Goal: Transaction & Acquisition: Purchase product/service

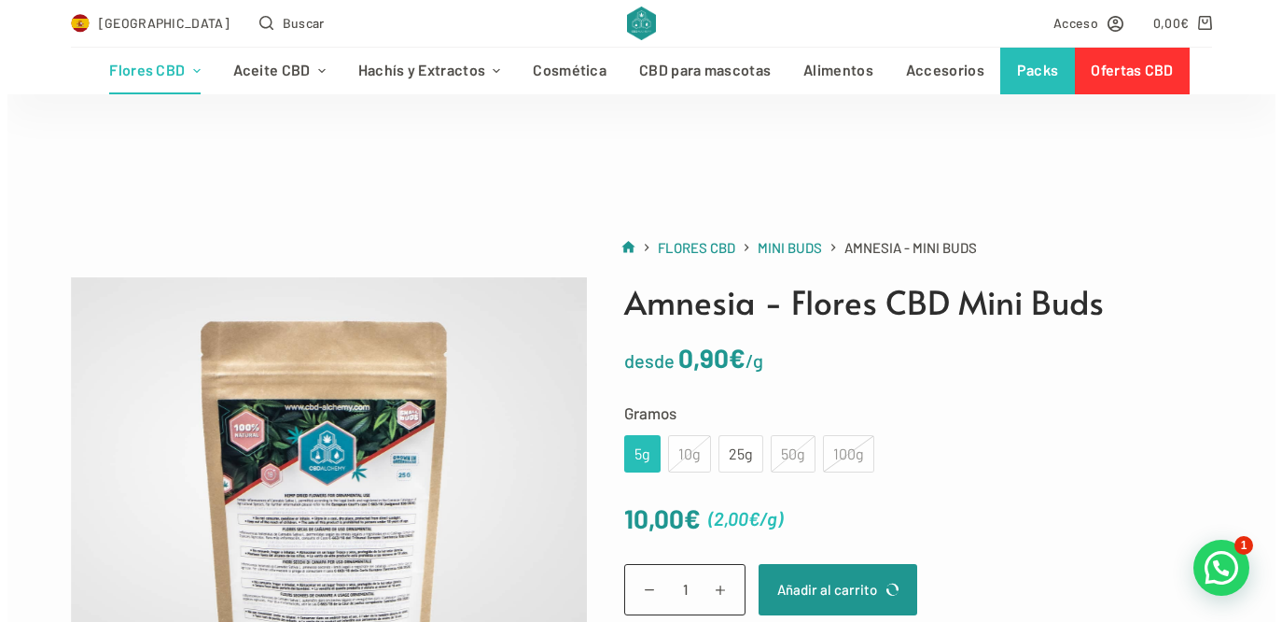
scroll to position [280, 0]
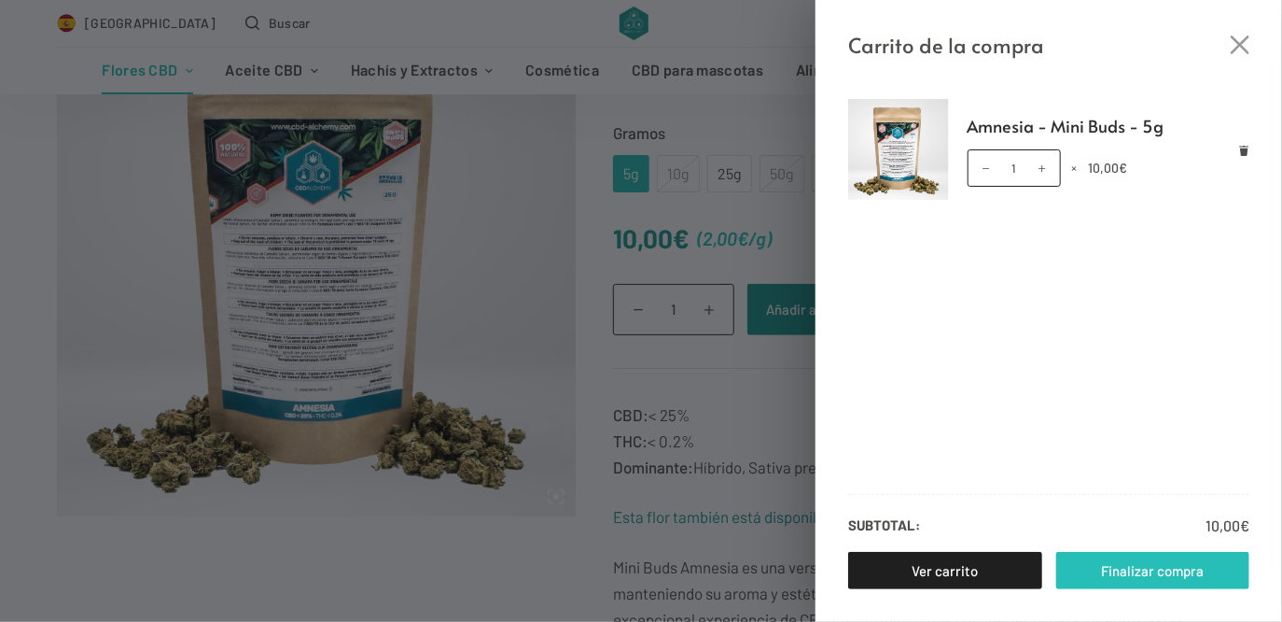
click at [1169, 561] on link "Finalizar compra" at bounding box center [1154, 570] width 194 height 37
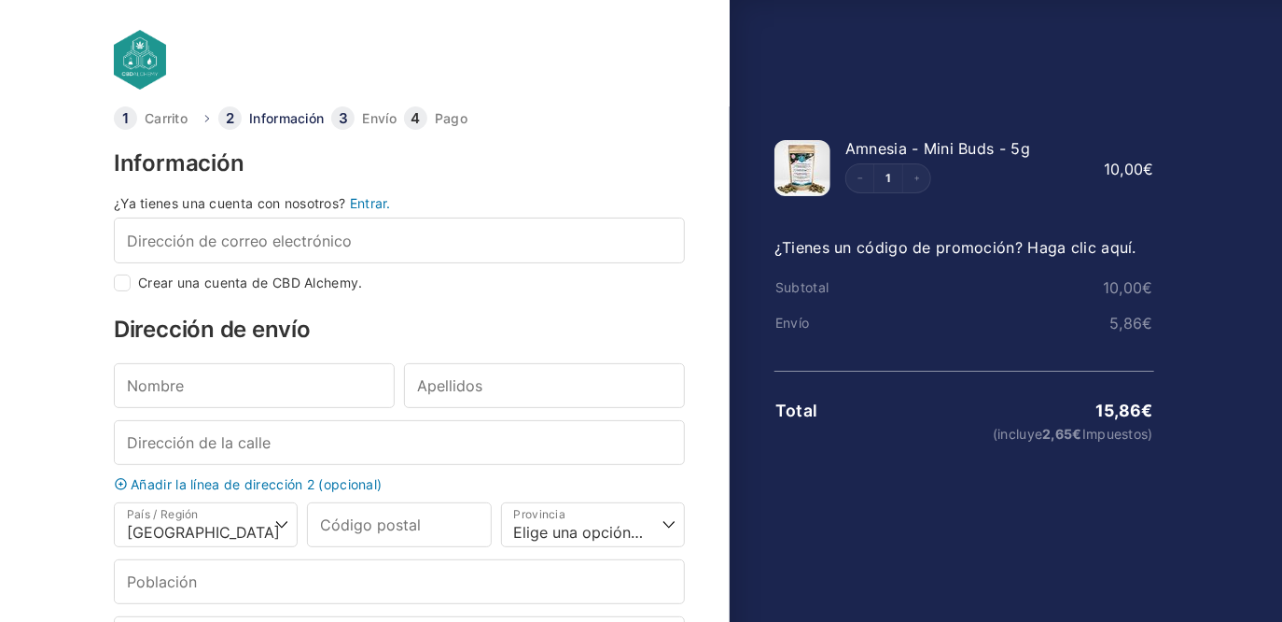
select select "B"
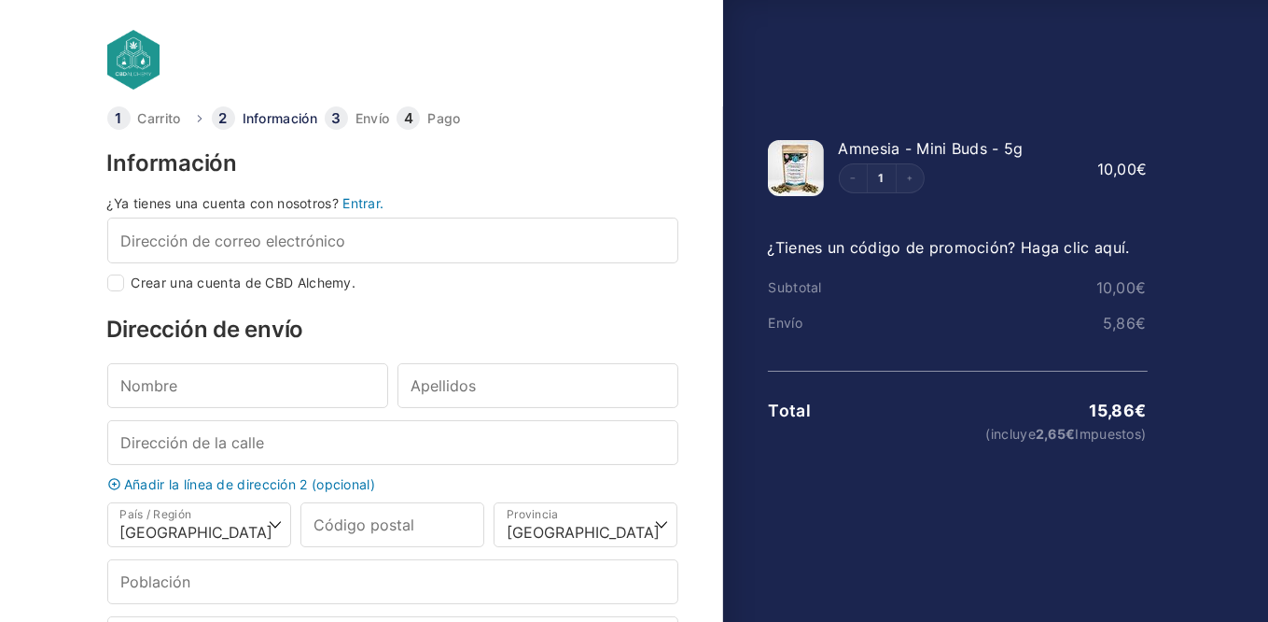
scroll to position [93, 0]
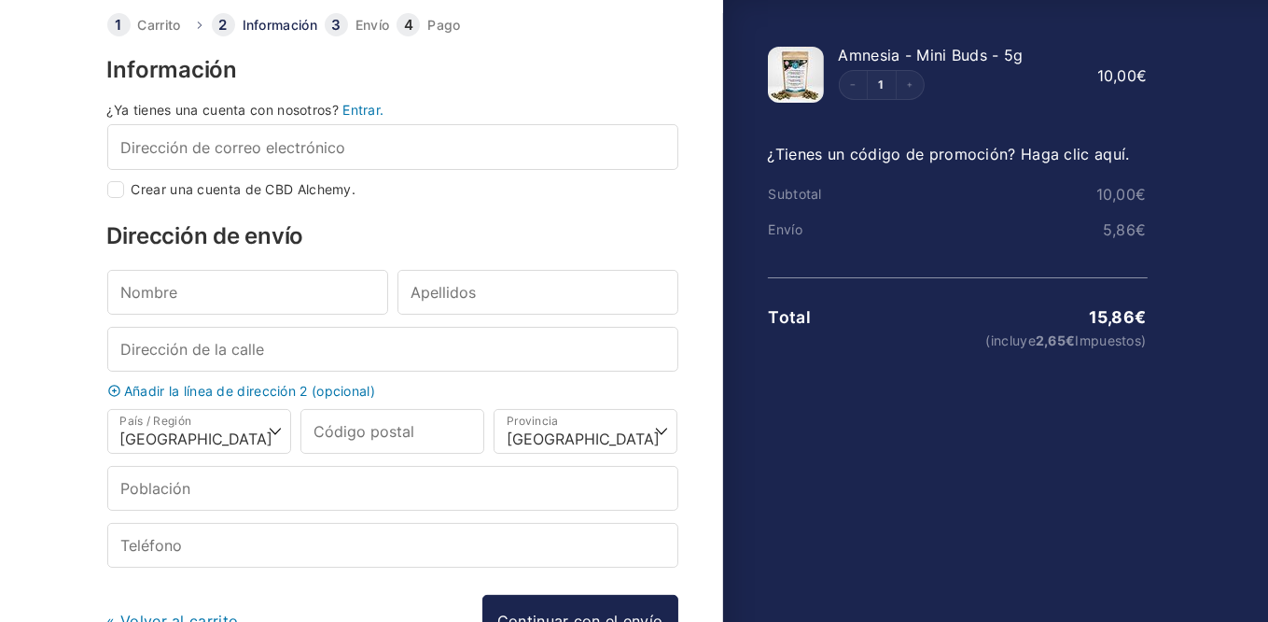
click at [127, 175] on div "¿Ya tienes una cuenta con nosotros? Entrar. Dirección de correo electrónico * C…" at bounding box center [392, 151] width 571 height 94
click at [113, 193] on input "Crear una cuenta de CBD Alchemy." at bounding box center [115, 189] width 17 height 17
checkbox input "true"
click at [245, 296] on input "Nombre *" at bounding box center [247, 292] width 281 height 45
type input "drcha"
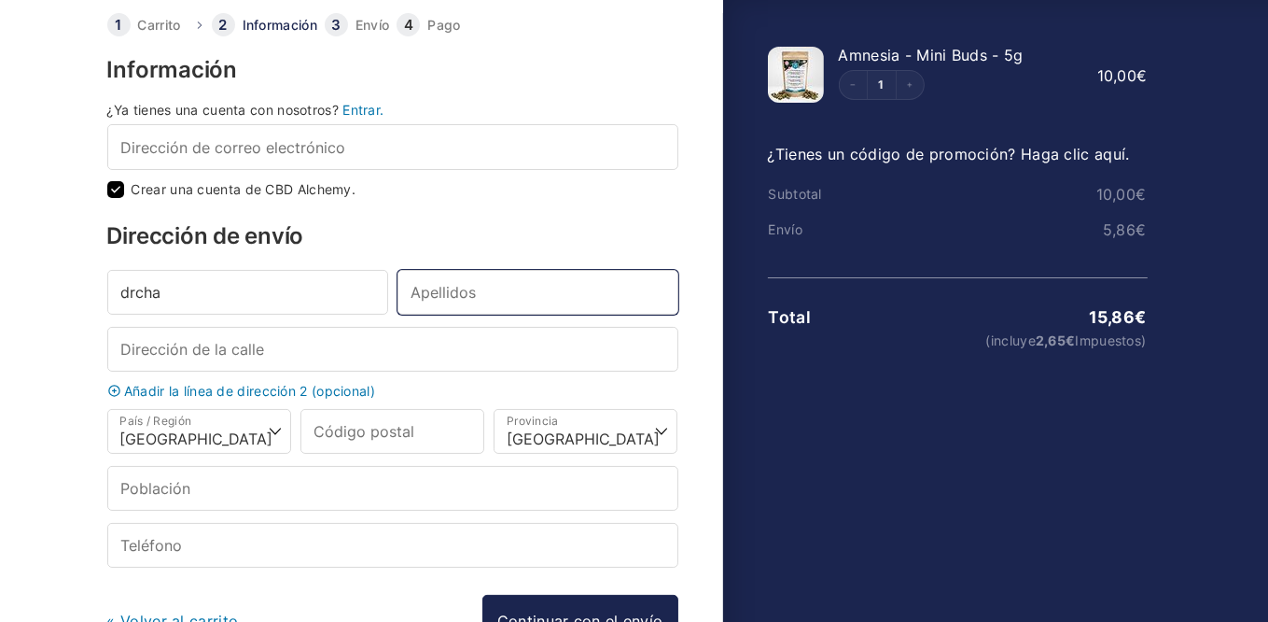
type input "elzaurdia"
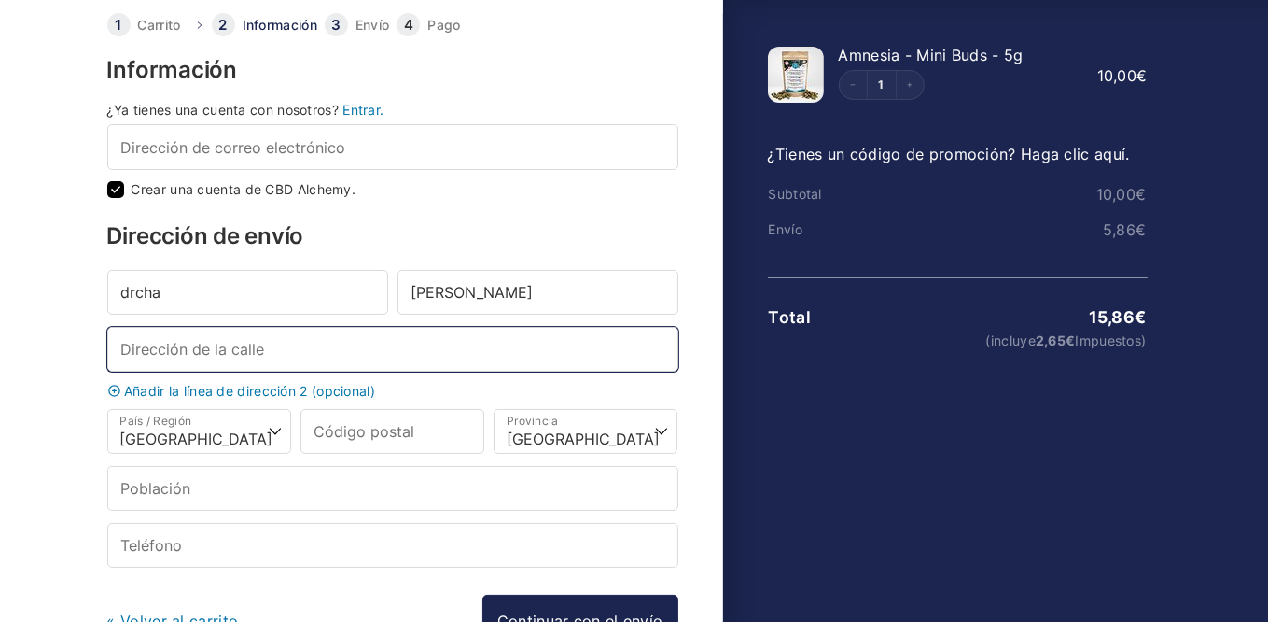
type input "antonio lopez"
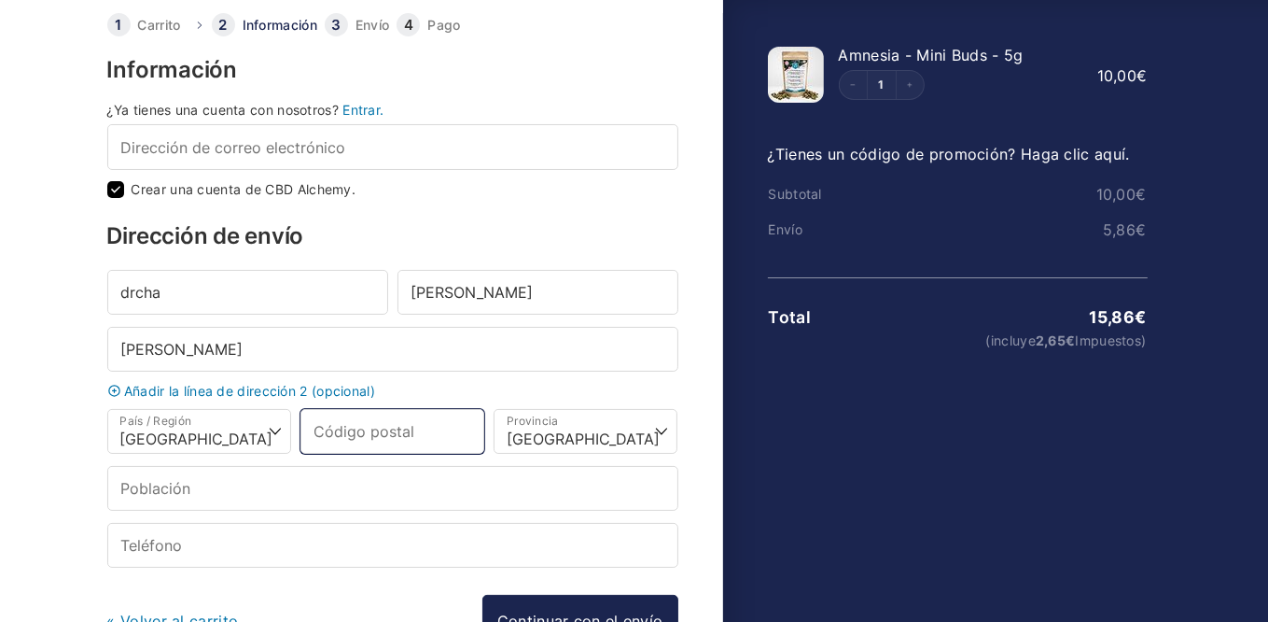
type input "28019"
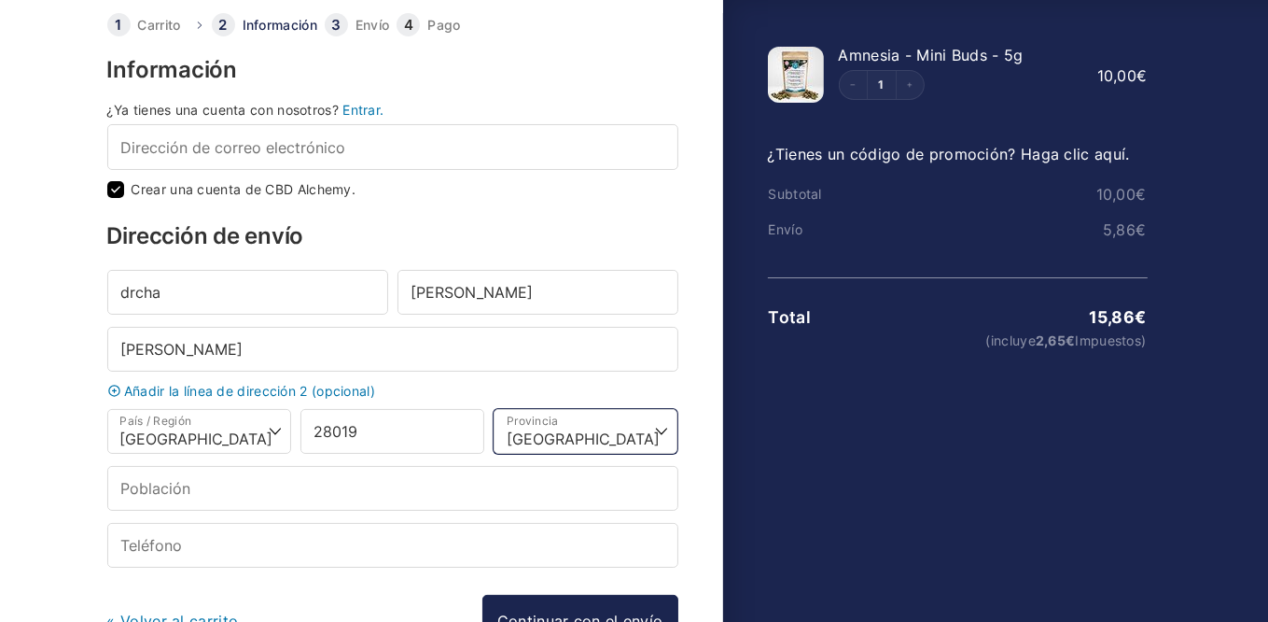
select select "M"
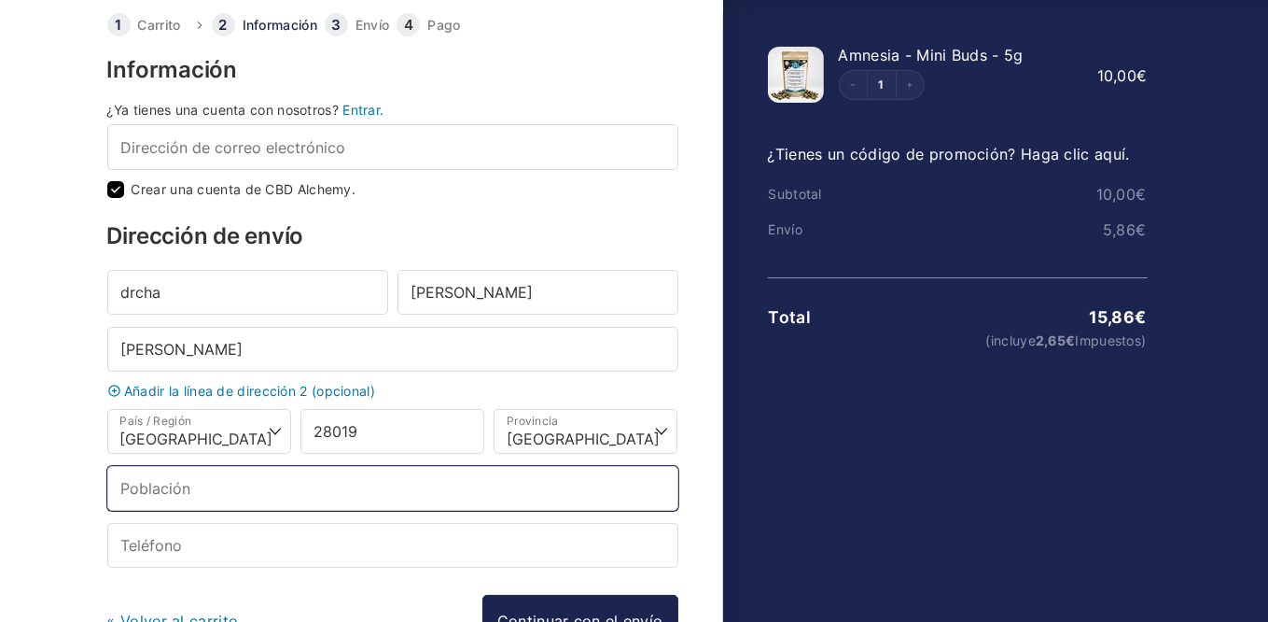
type input "madrid"
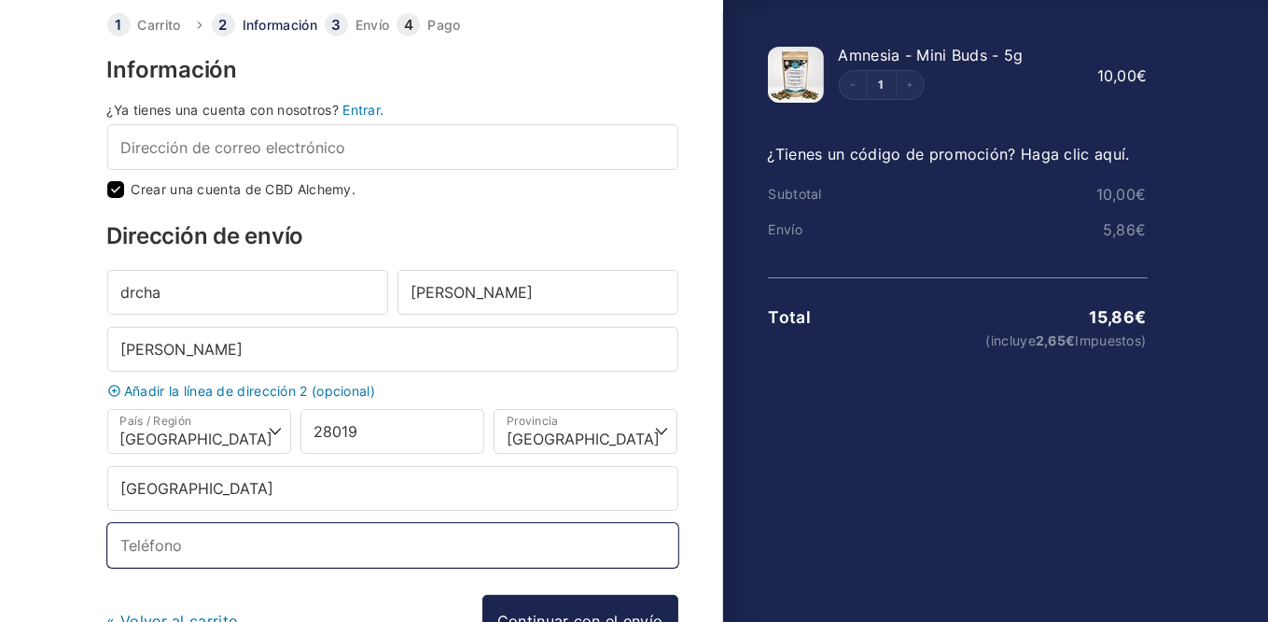
type input "+34671277750"
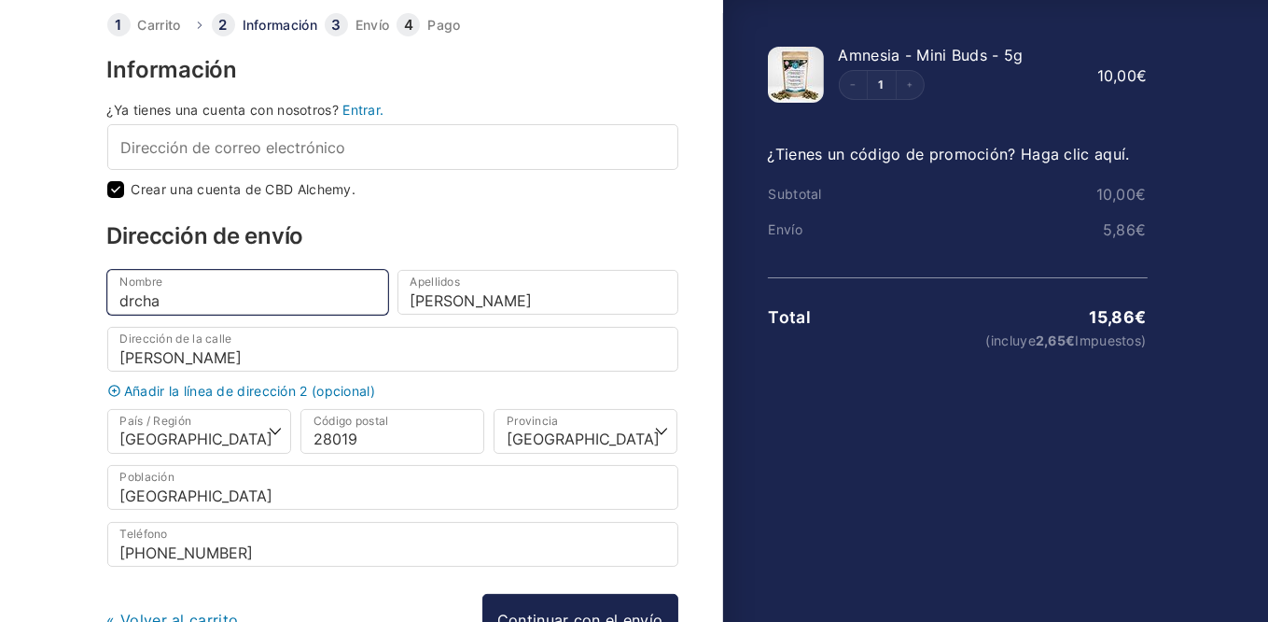
type input "Madrid"
drag, startPoint x: 164, startPoint y: 301, endPoint x: 87, endPoint y: 294, distance: 77.8
click at [87, 294] on body "Carrito Información Envío Pago Información ¿Ya tienes una cuenta con nosotros? …" at bounding box center [634, 188] width 1268 height 562
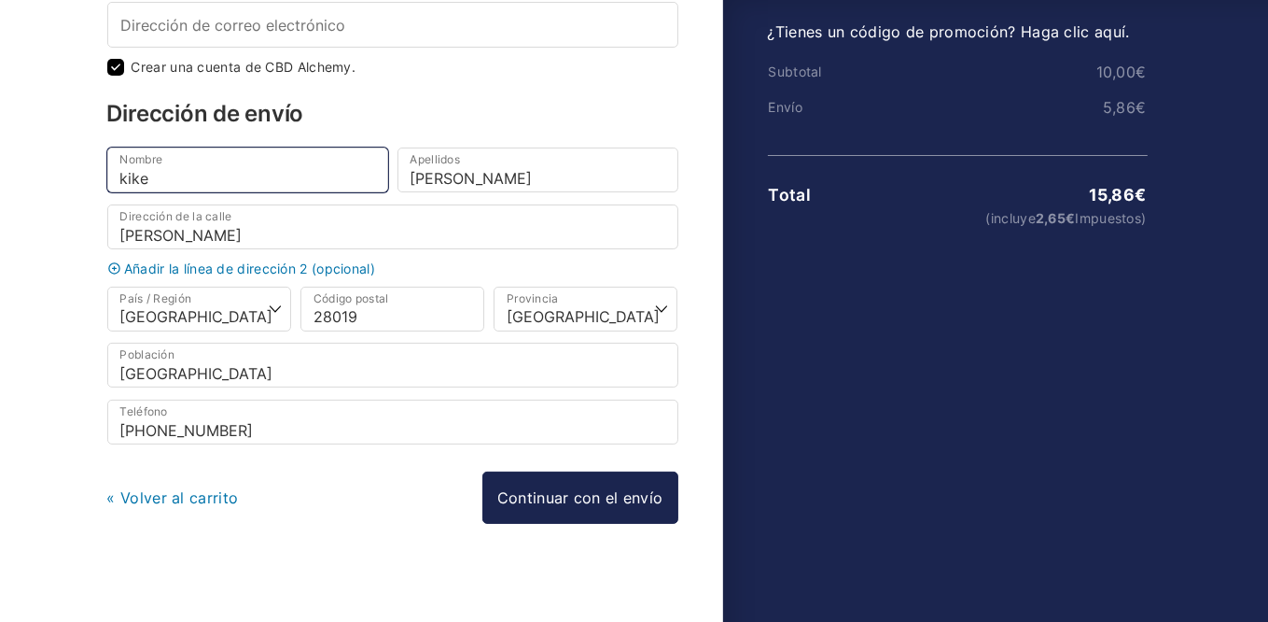
scroll to position [219, 0]
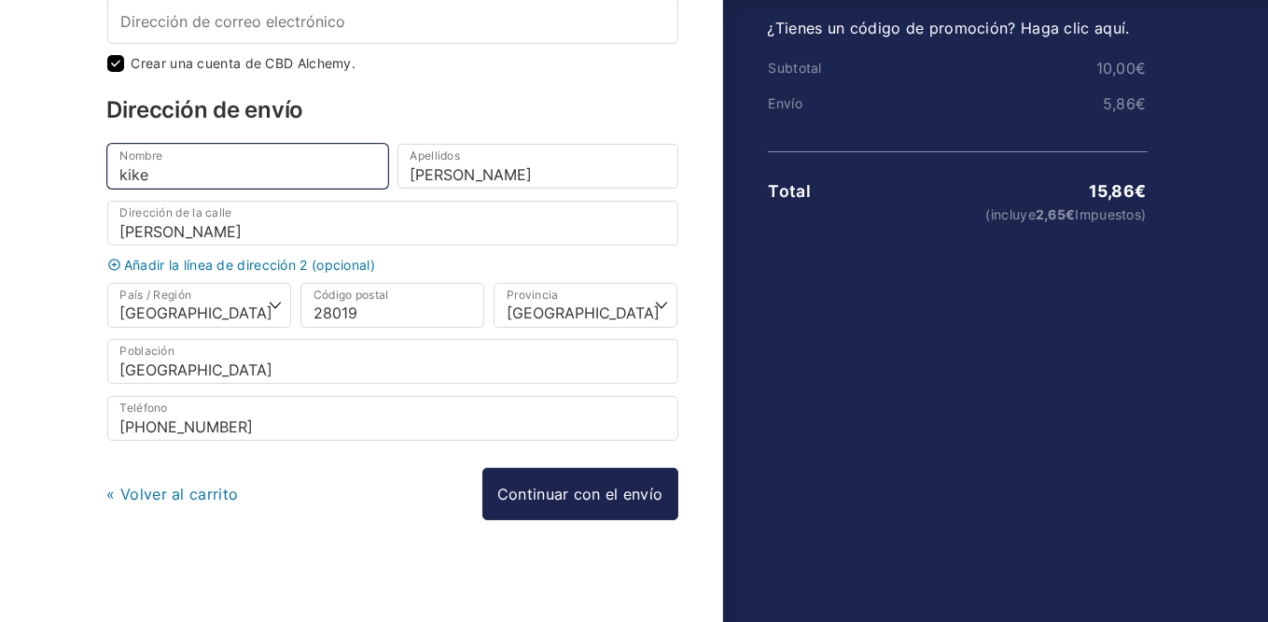
type input "kike"
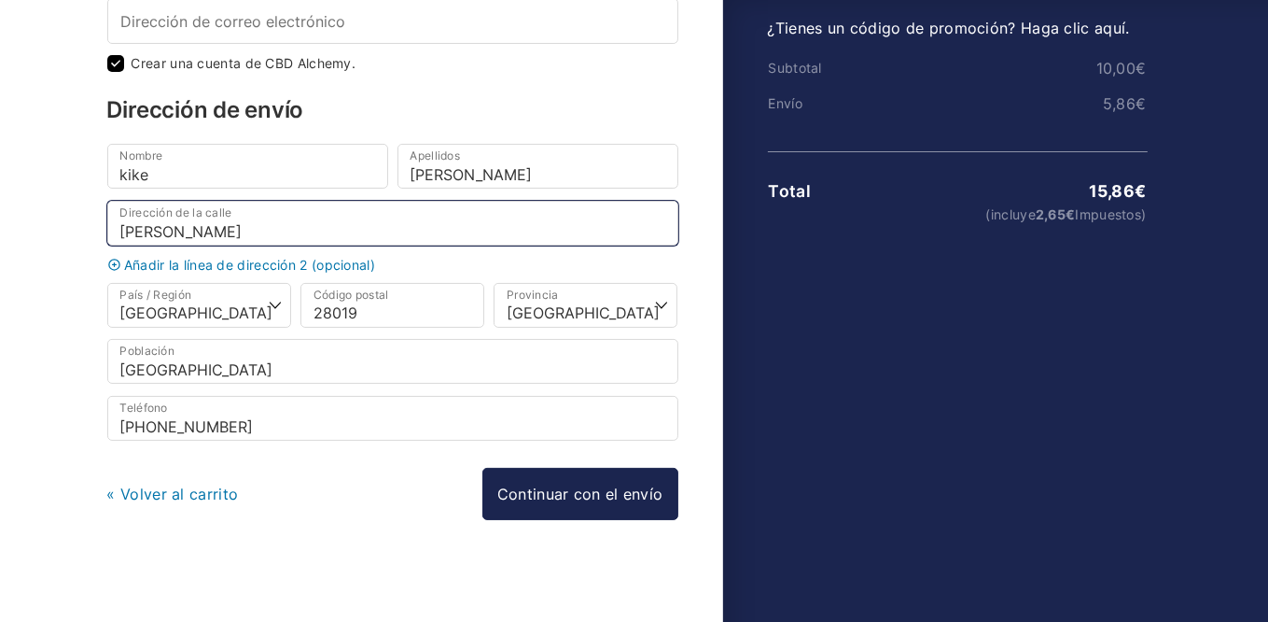
click at [254, 231] on input "antonio lopez" at bounding box center [392, 223] width 571 height 45
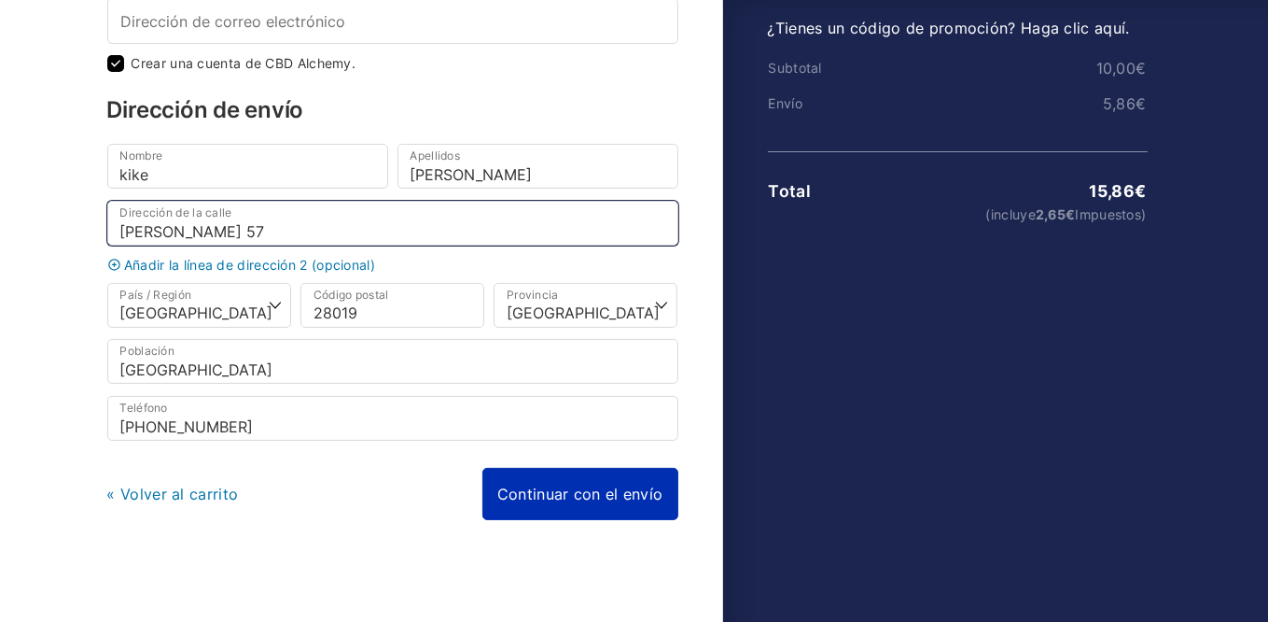
type input "antonio lopez 57"
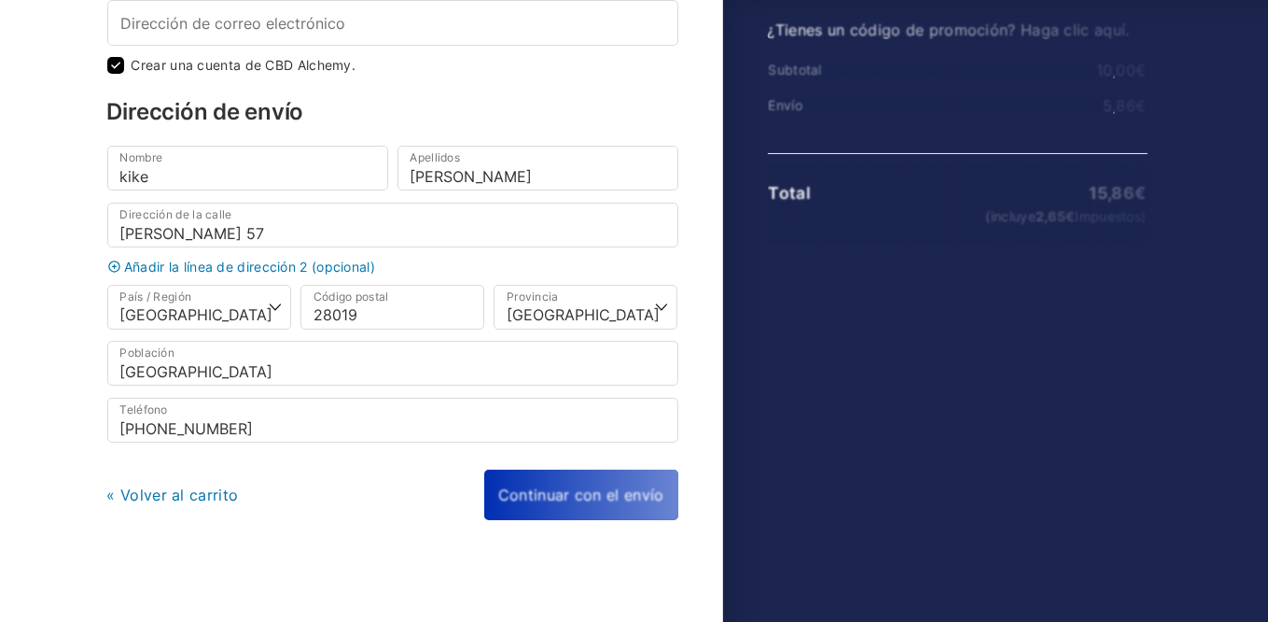
click at [593, 486] on div "« Volver al carrito Continuar con el envío Continuar con el pago" at bounding box center [392, 494] width 571 height 50
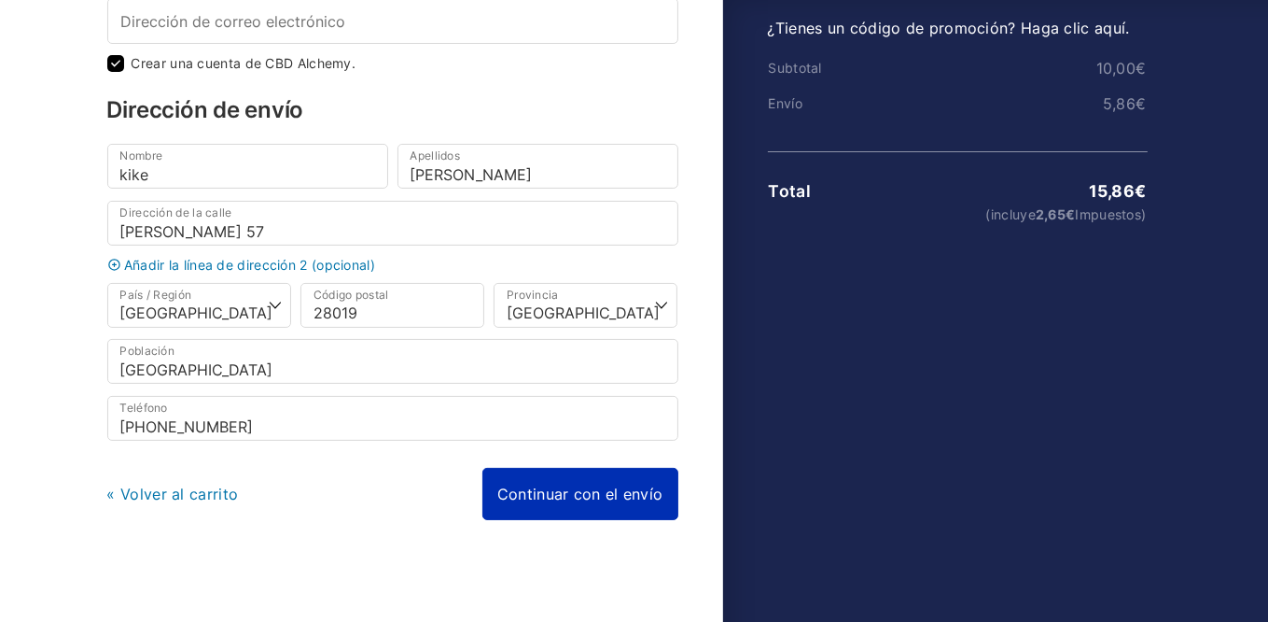
click at [567, 497] on link "Continuar con el envío" at bounding box center [581, 494] width 196 height 52
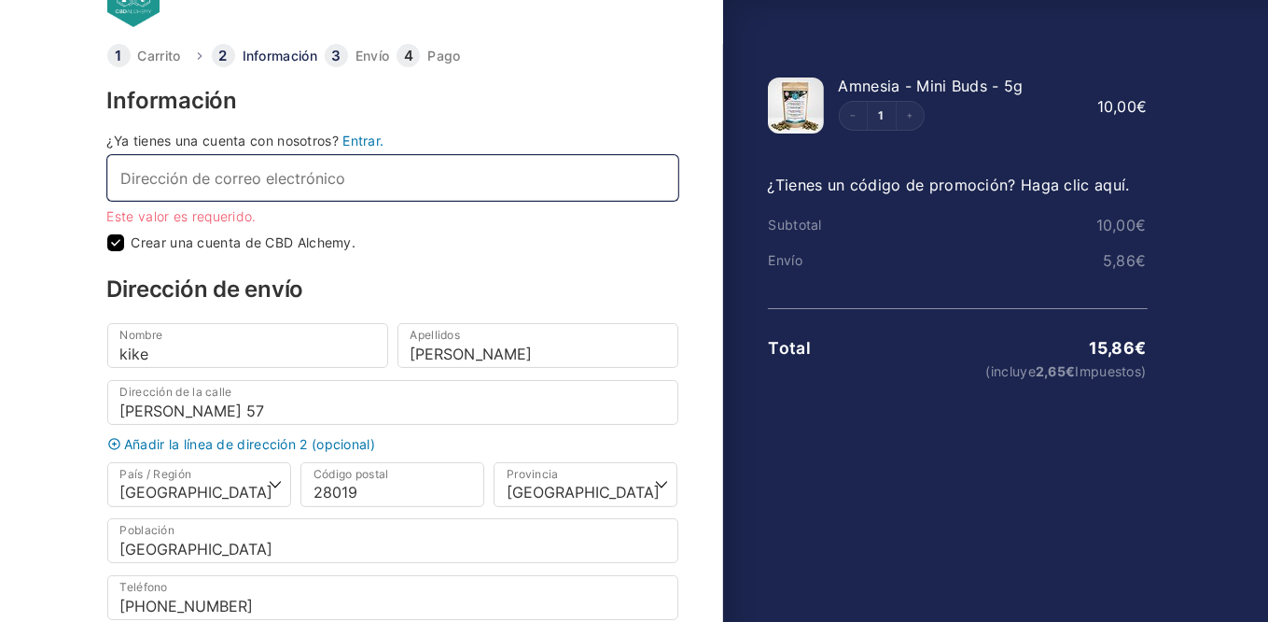
scroll to position [31, 0]
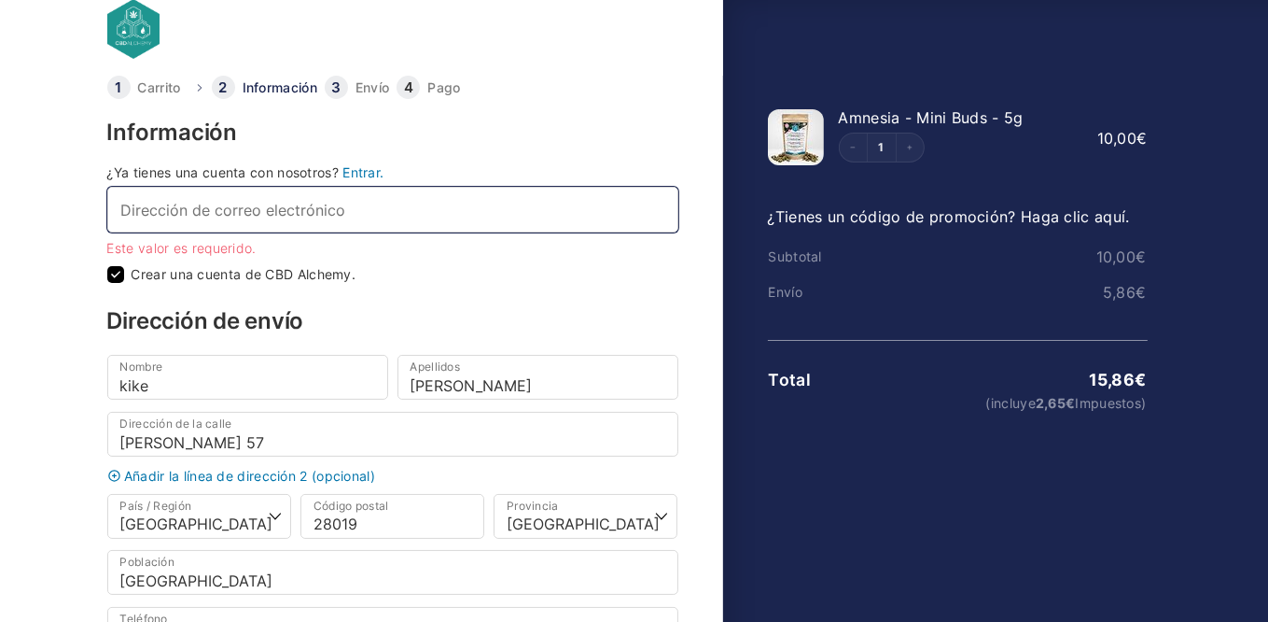
click at [294, 204] on input "Dirección de correo electrónico *" at bounding box center [392, 209] width 571 height 45
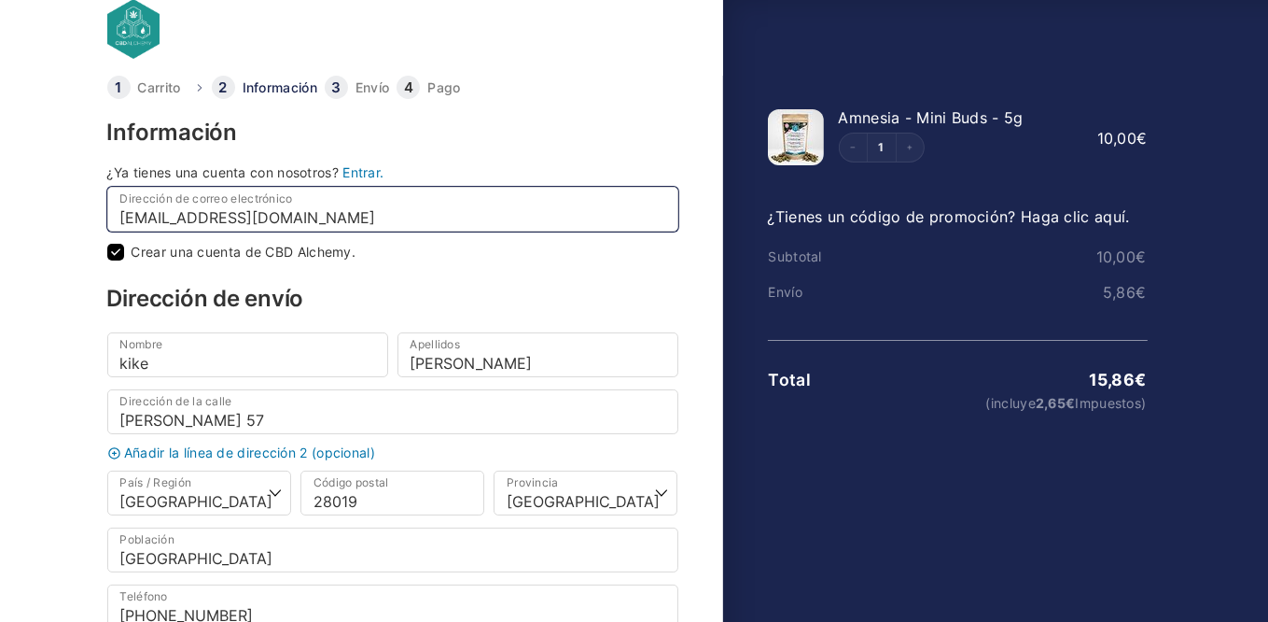
type input "erenadie@gmail.com"
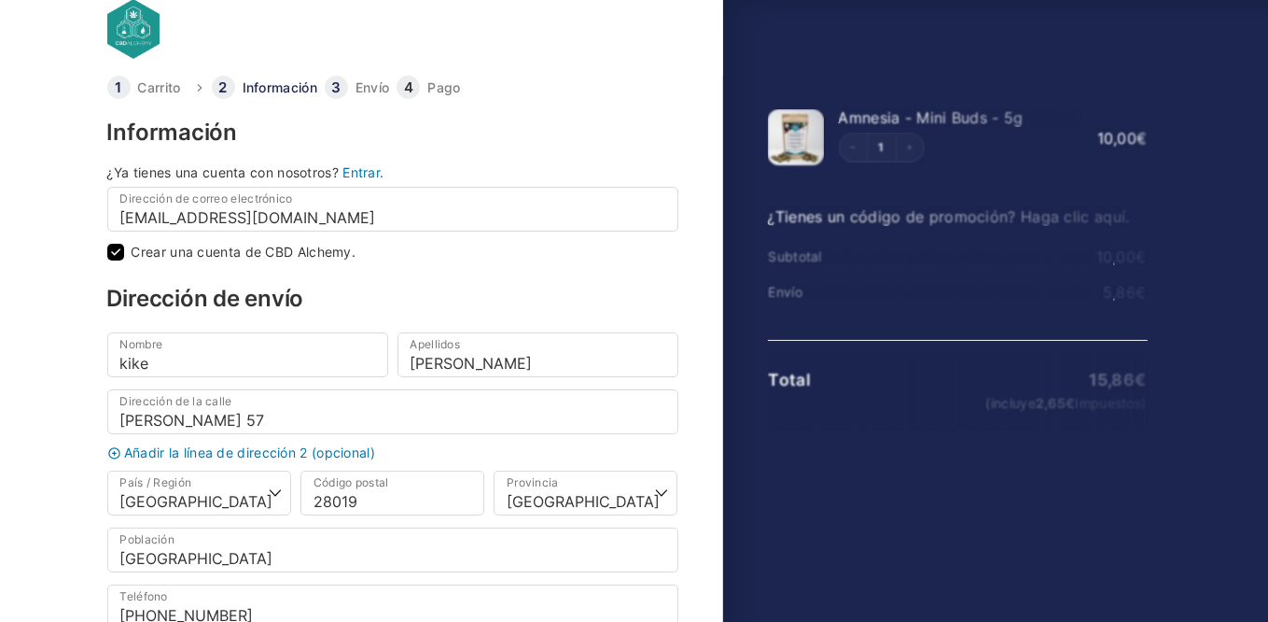
click at [427, 303] on h3 "Dirección de envío" at bounding box center [392, 298] width 571 height 22
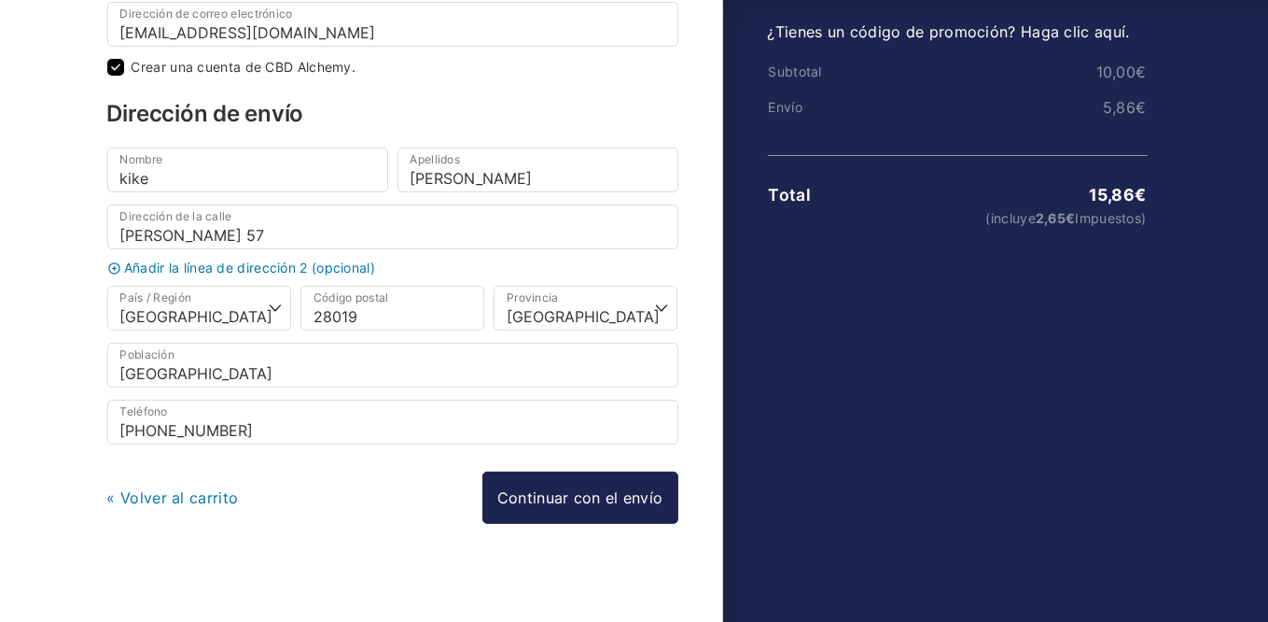
scroll to position [219, 0]
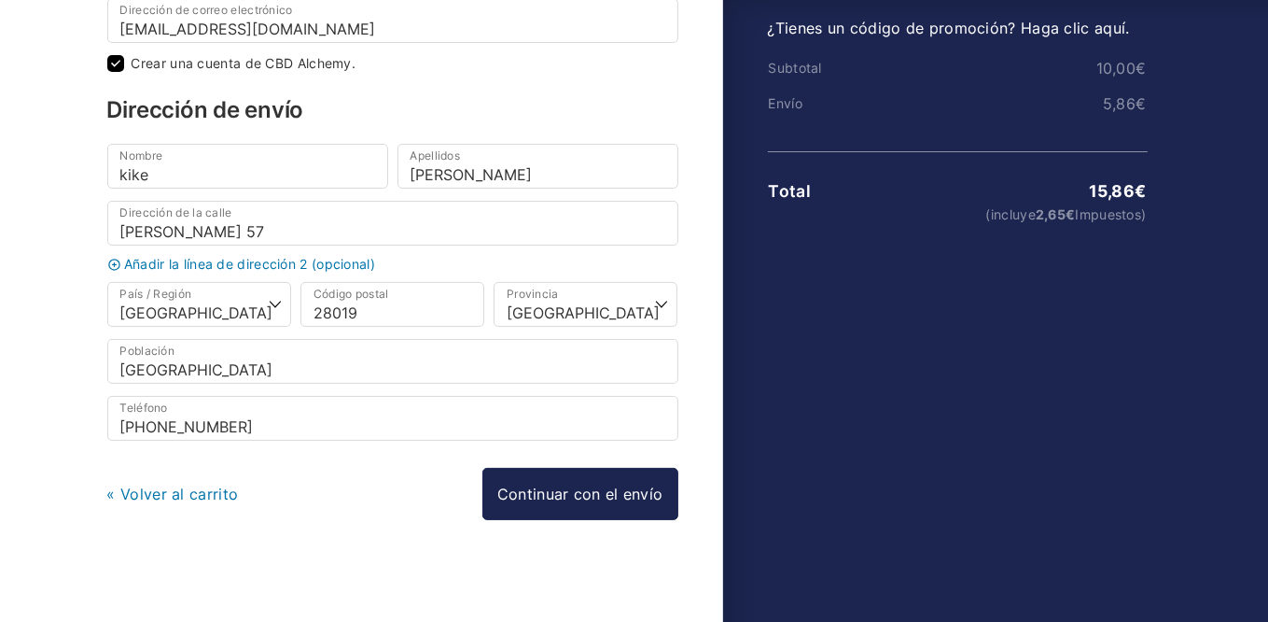
click at [557, 498] on link "Continuar con el envío" at bounding box center [581, 494] width 196 height 52
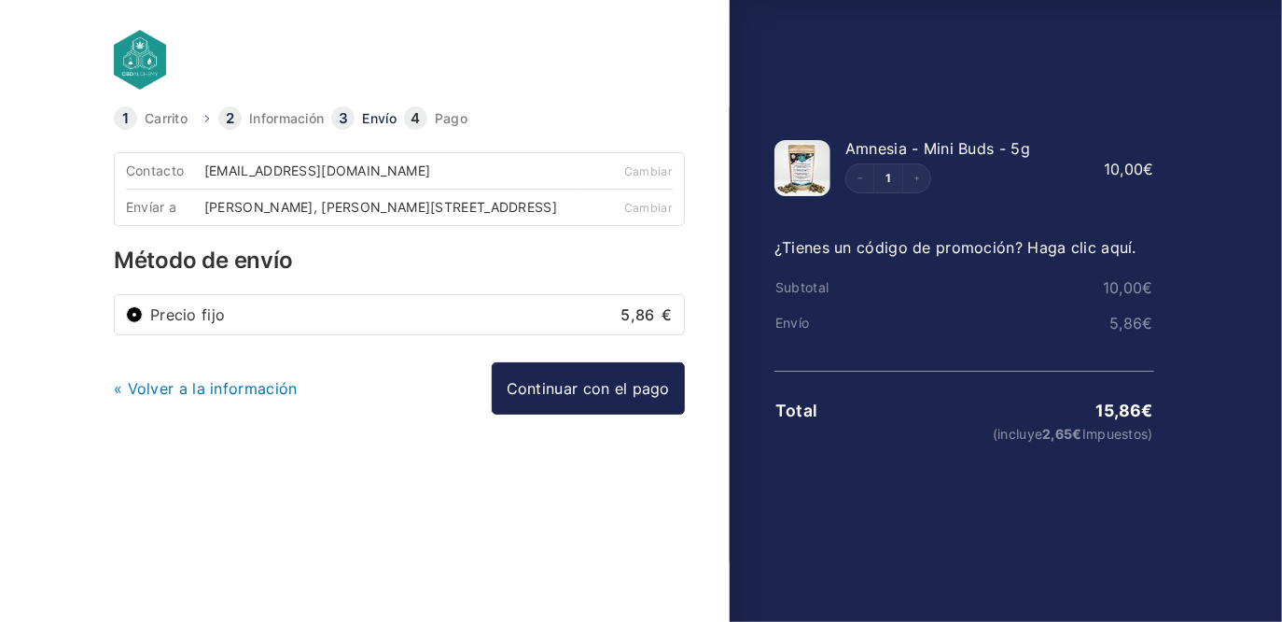
click at [282, 315] on label "Precio fijo 5,86 €" at bounding box center [411, 314] width 523 height 15
click at [143, 315] on input "Precio fijo 5,86 €" at bounding box center [134, 314] width 17 height 17
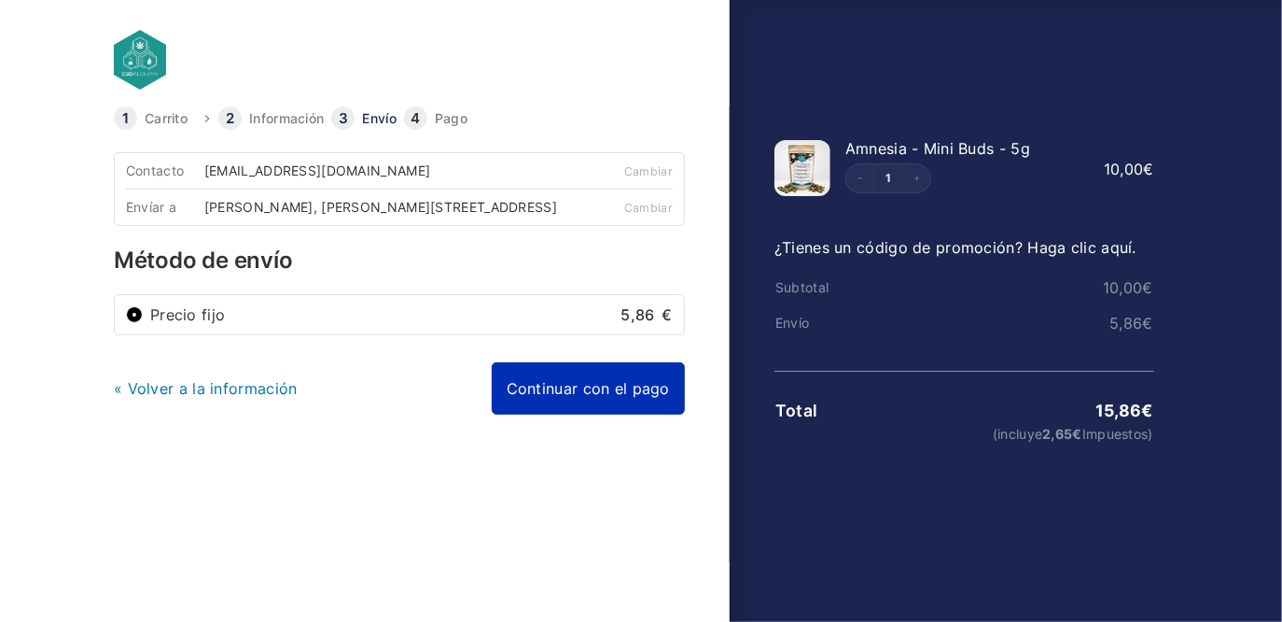
click at [630, 395] on link "Continuar con el pago" at bounding box center [588, 388] width 193 height 52
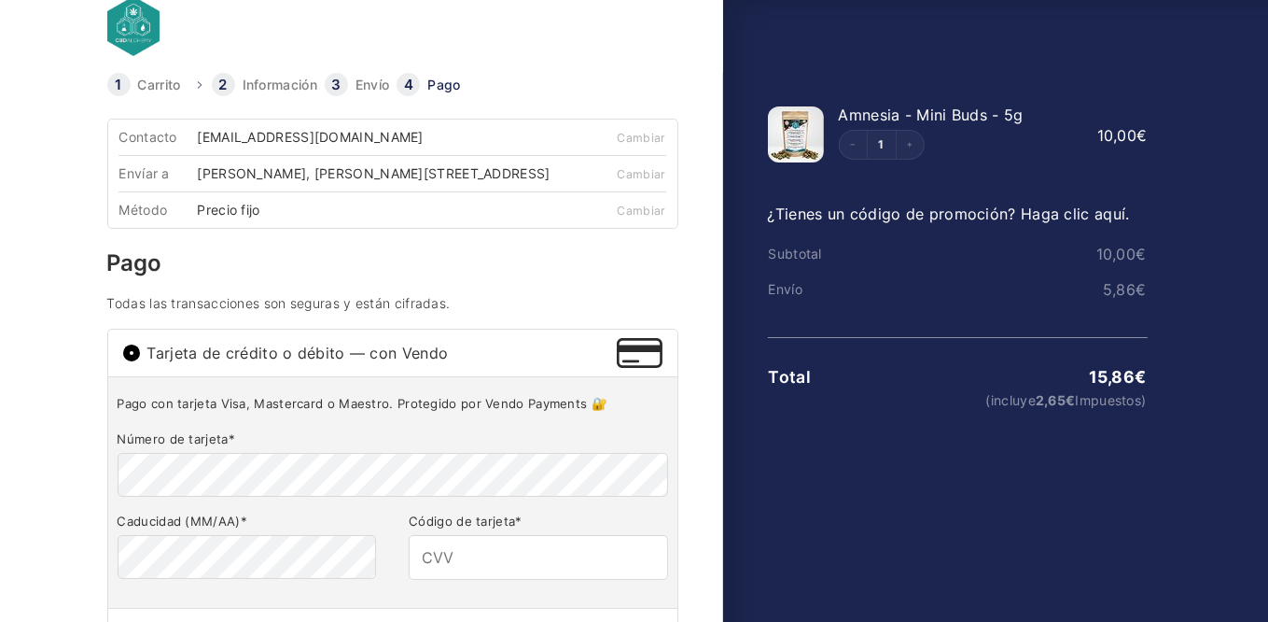
scroll to position [2, 0]
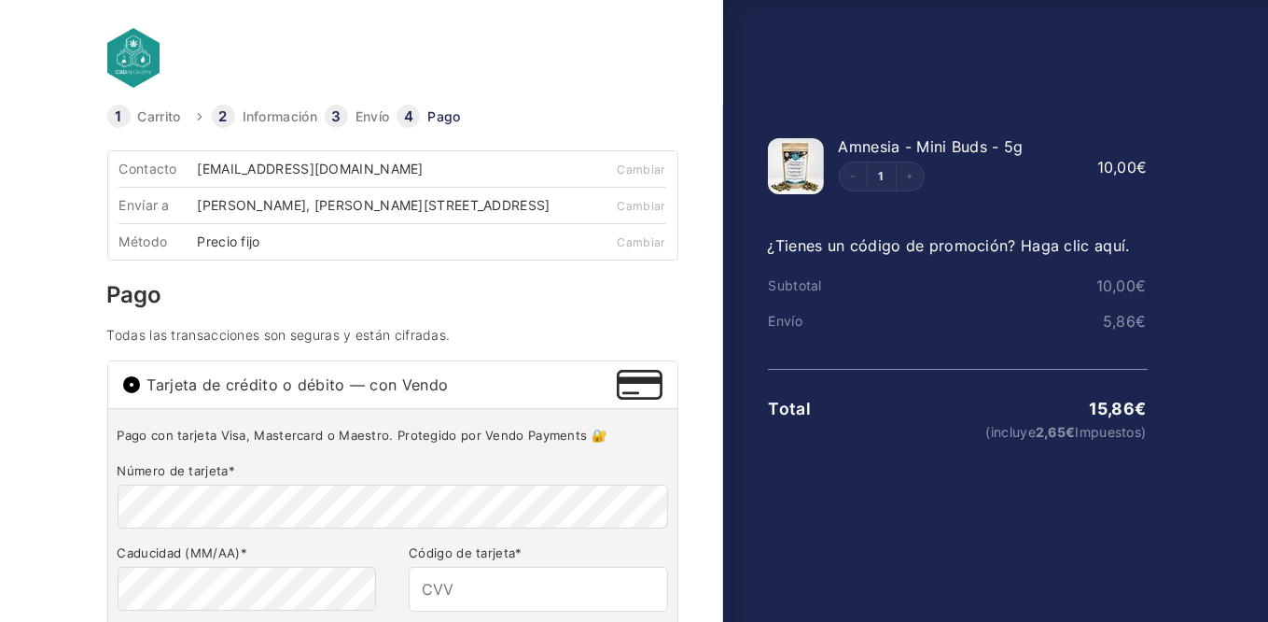
click at [449, 203] on div "kike elzaurdia, antonio lopez 57, 28019 Madrid, Madrid" at bounding box center [380, 205] width 366 height 13
click at [641, 203] on link "Cambiar" at bounding box center [642, 206] width 49 height 14
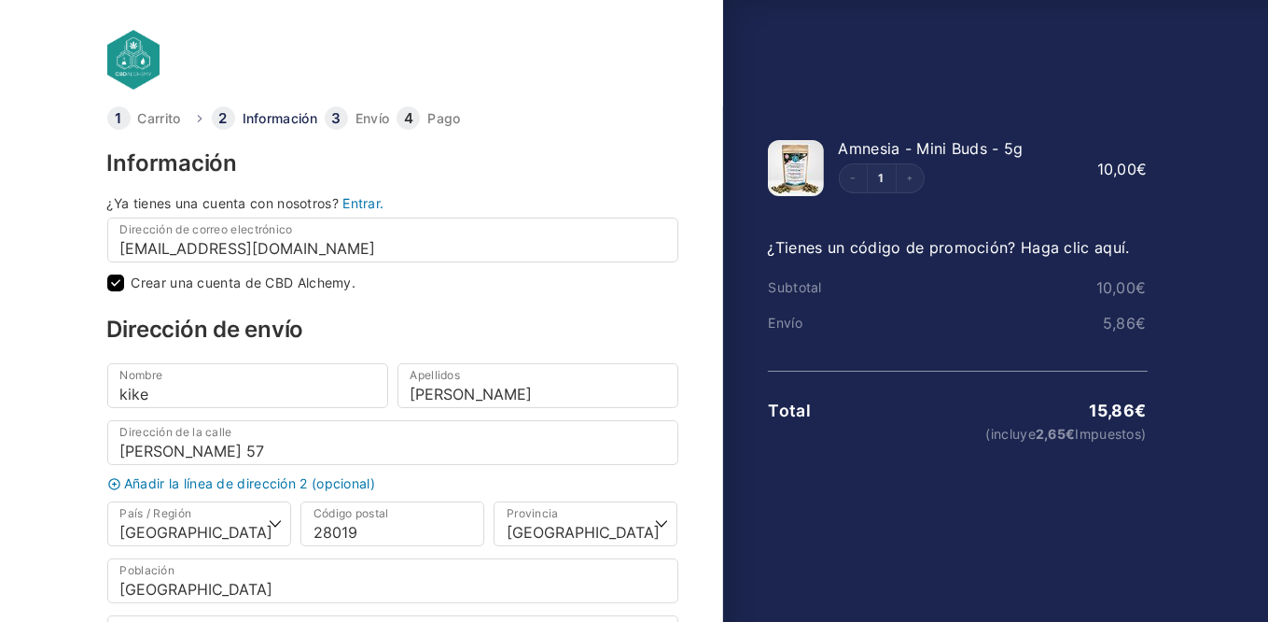
scroll to position [93, 0]
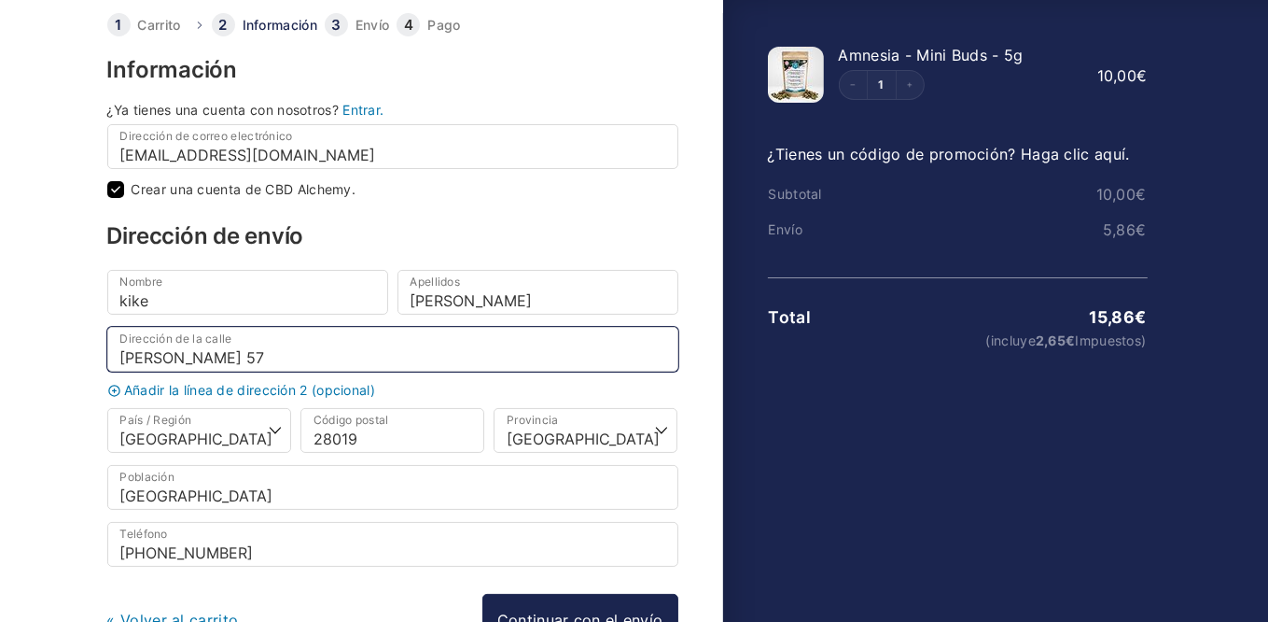
click at [310, 356] on input "antonio lopez 57" at bounding box center [392, 349] width 571 height 45
click at [252, 358] on input "antonio lopez 57 1adrch" at bounding box center [392, 349] width 571 height 45
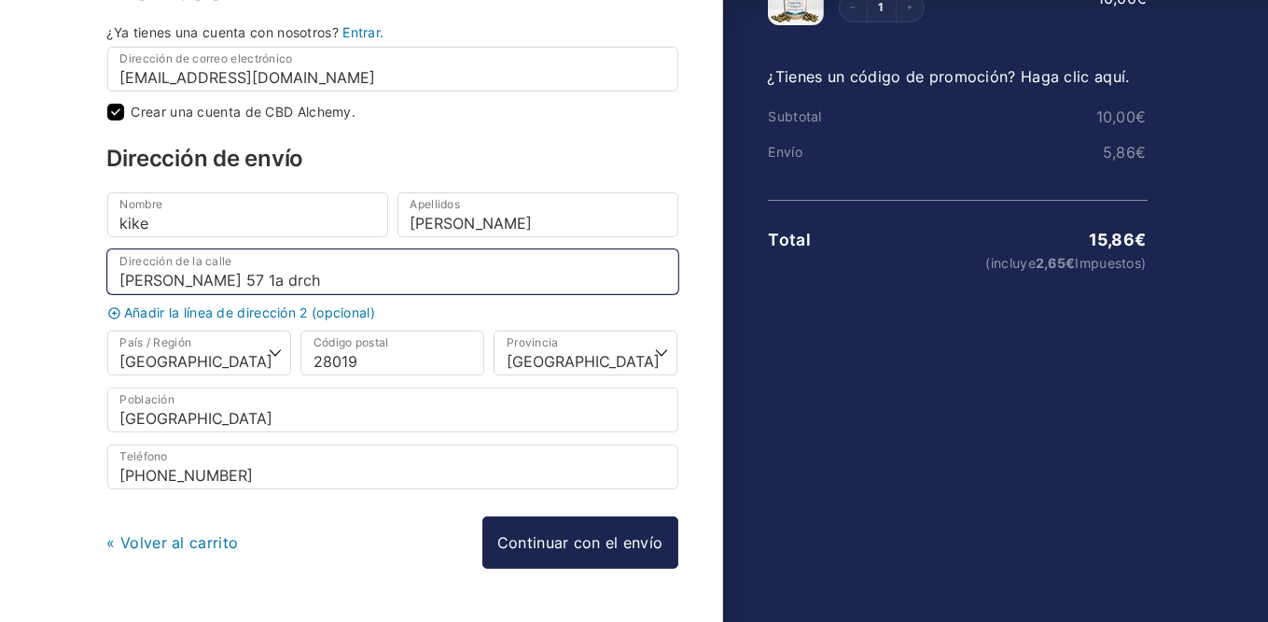
scroll to position [187, 0]
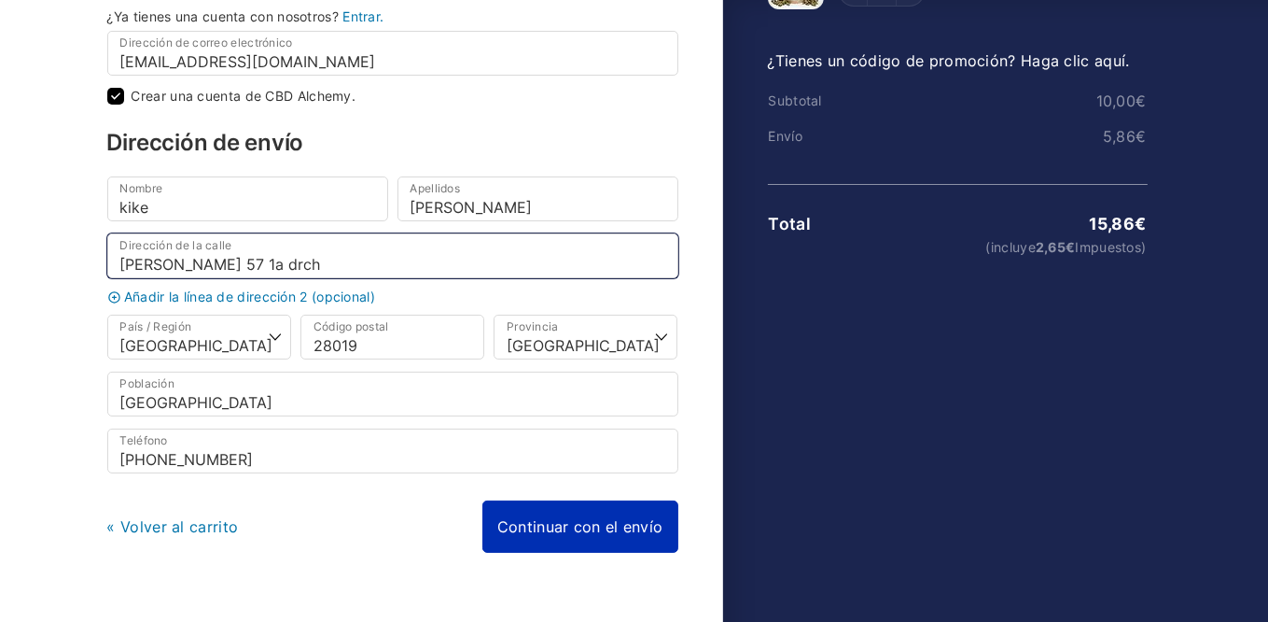
type input "antonio lopez 57 1a drch"
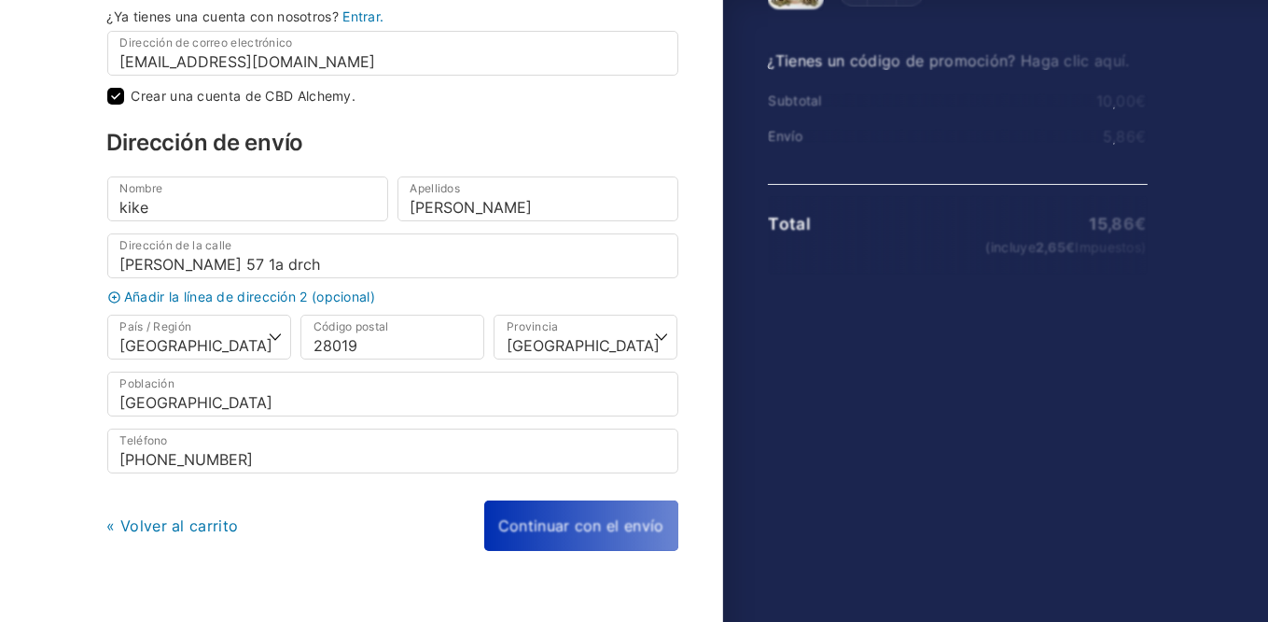
click at [632, 516] on div "« Volver al carrito Continuar con el envío Continuar con el pago" at bounding box center [392, 525] width 571 height 50
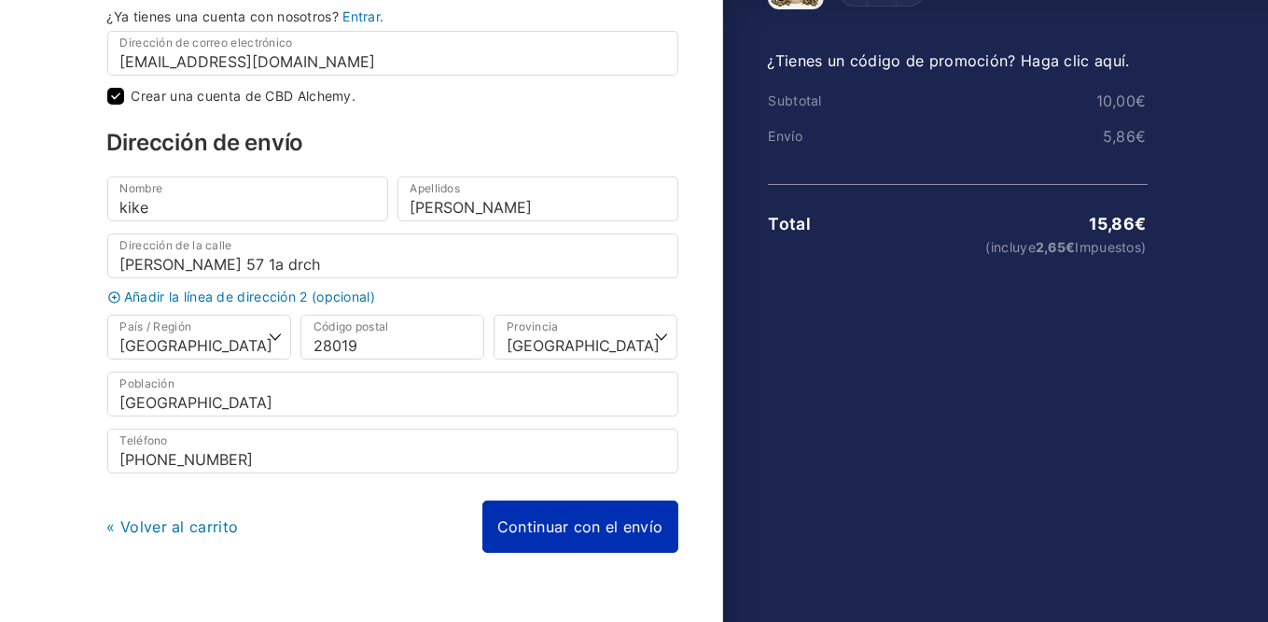
click at [632, 517] on link "Continuar con el envío" at bounding box center [581, 526] width 196 height 52
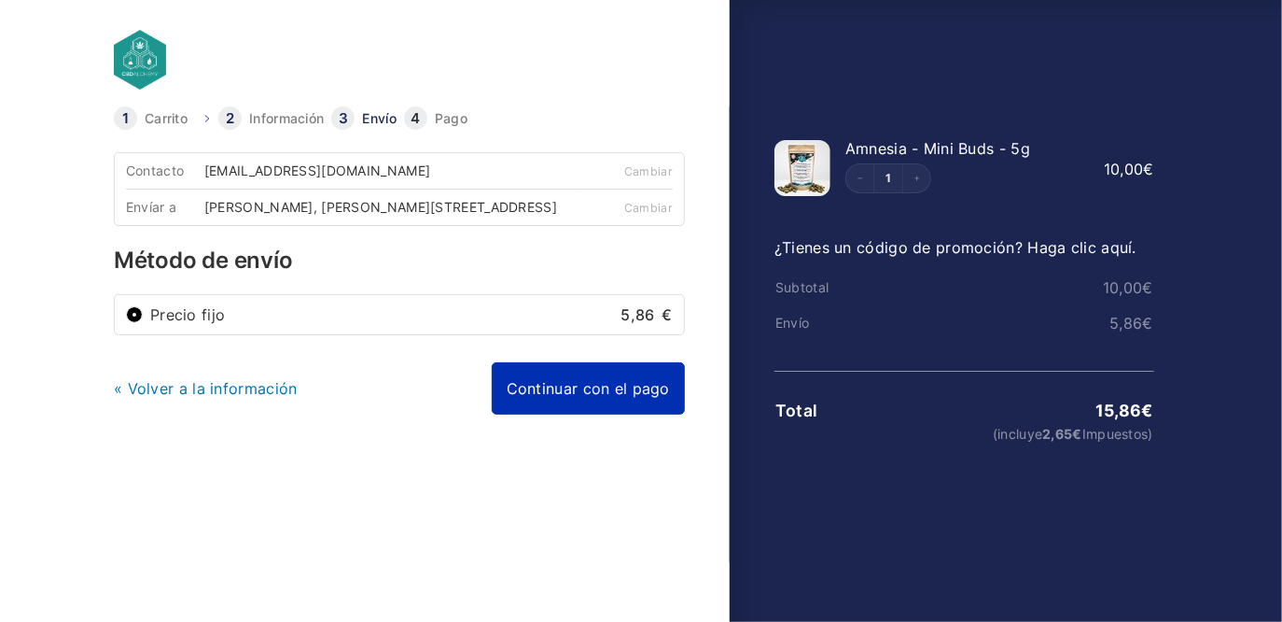
click at [639, 401] on link "Continuar con el pago" at bounding box center [588, 388] width 193 height 52
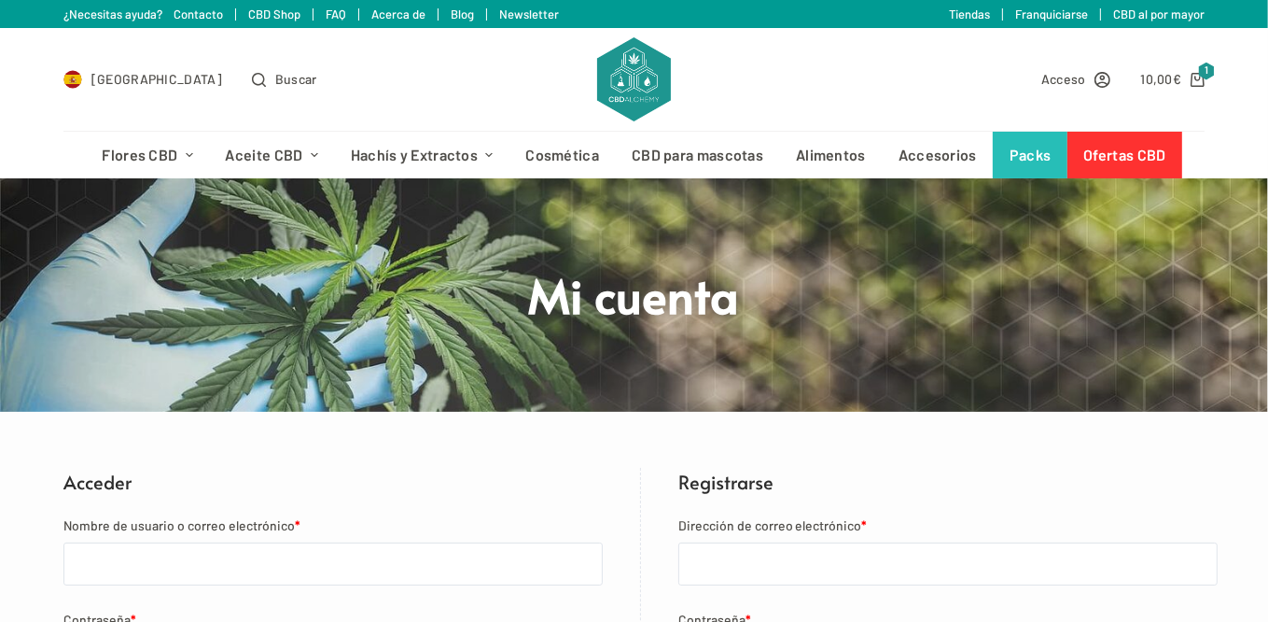
scroll to position [187, 0]
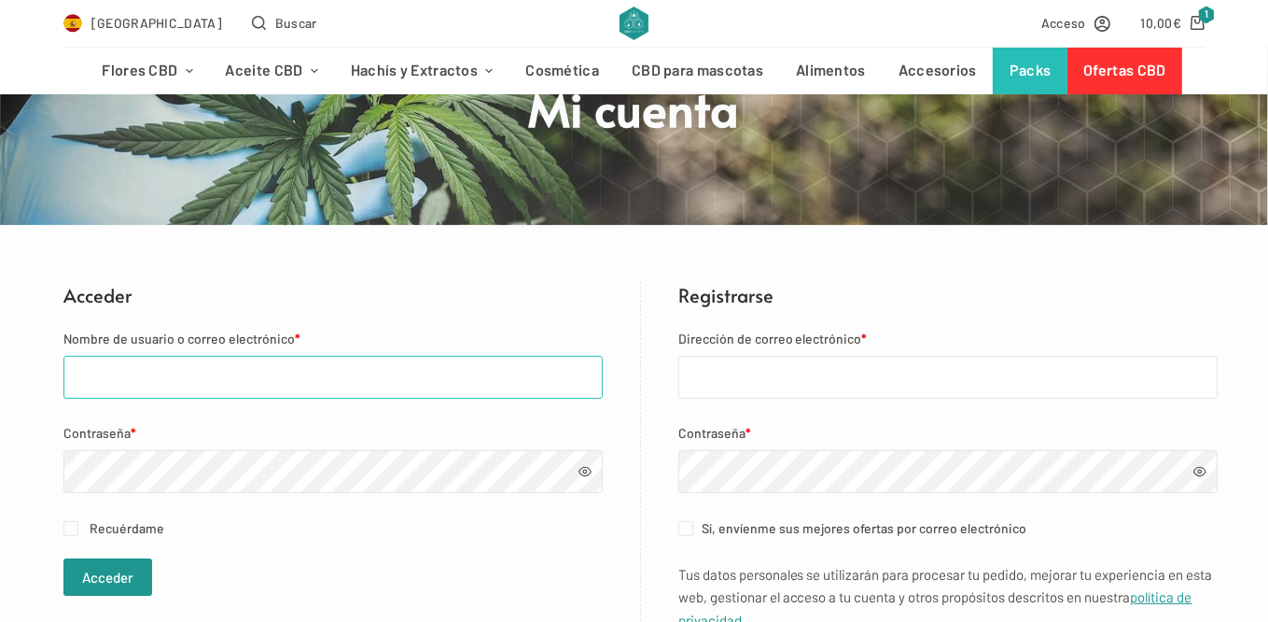
click at [207, 374] on input "Nombre de usuario o correo electrónico *" at bounding box center [332, 377] width 539 height 43
type input "[EMAIL_ADDRESS][DOMAIN_NAME]"
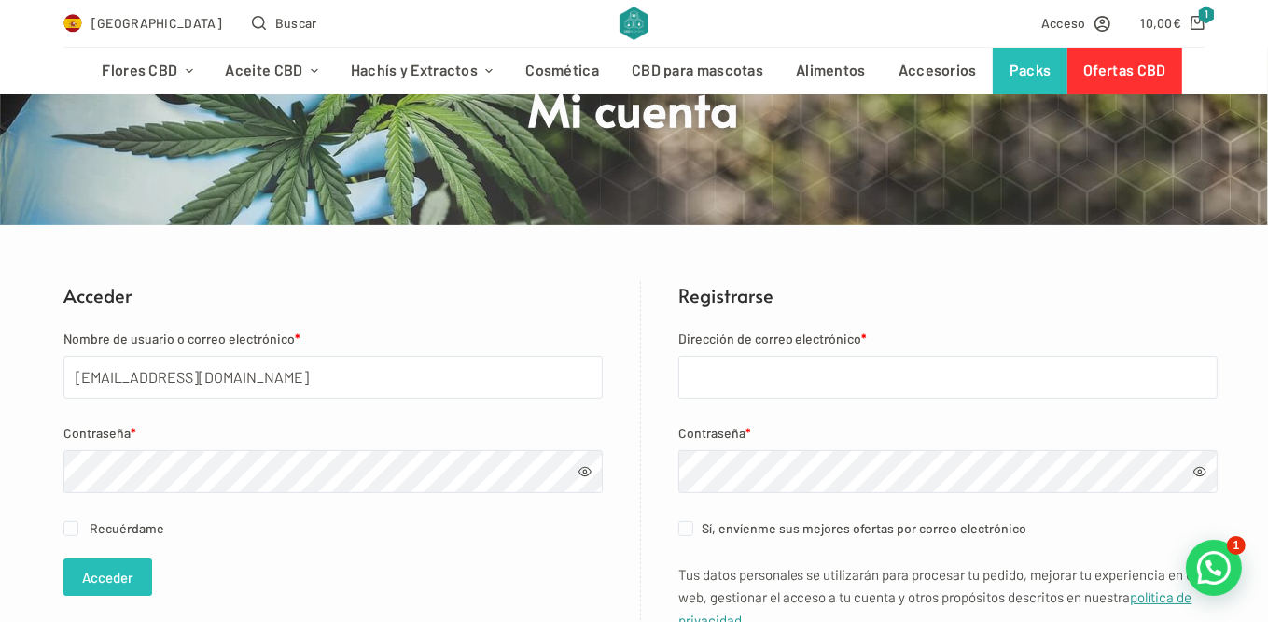
click at [118, 565] on button "Acceder" at bounding box center [107, 576] width 89 height 37
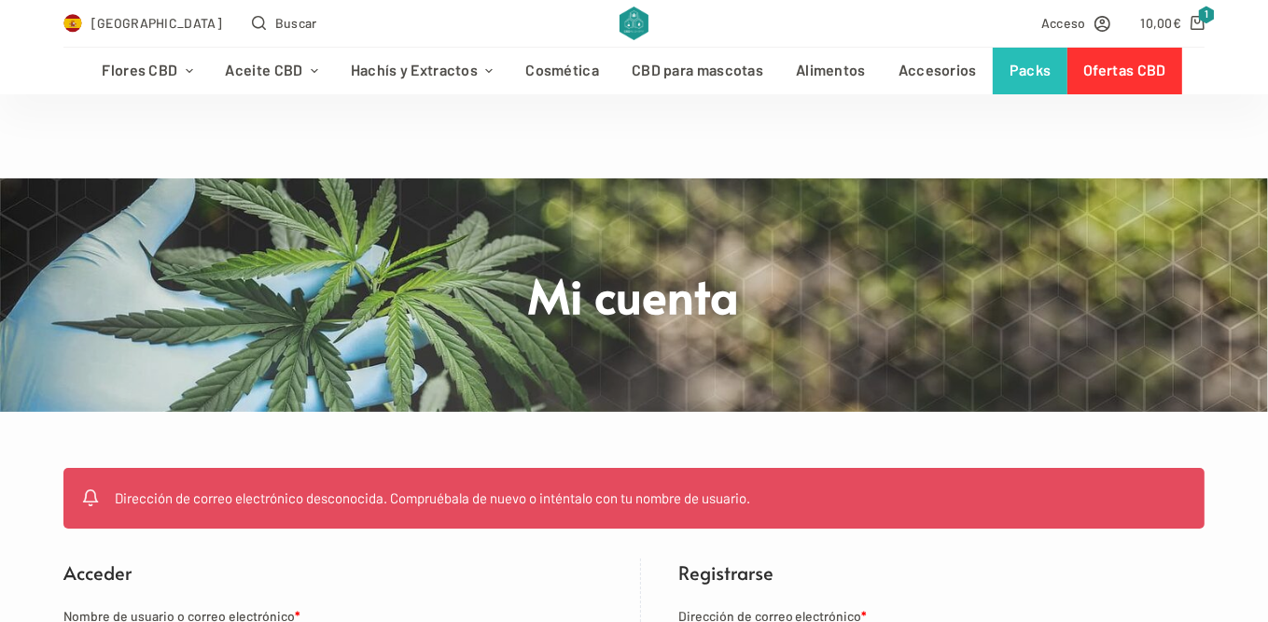
scroll to position [373, 0]
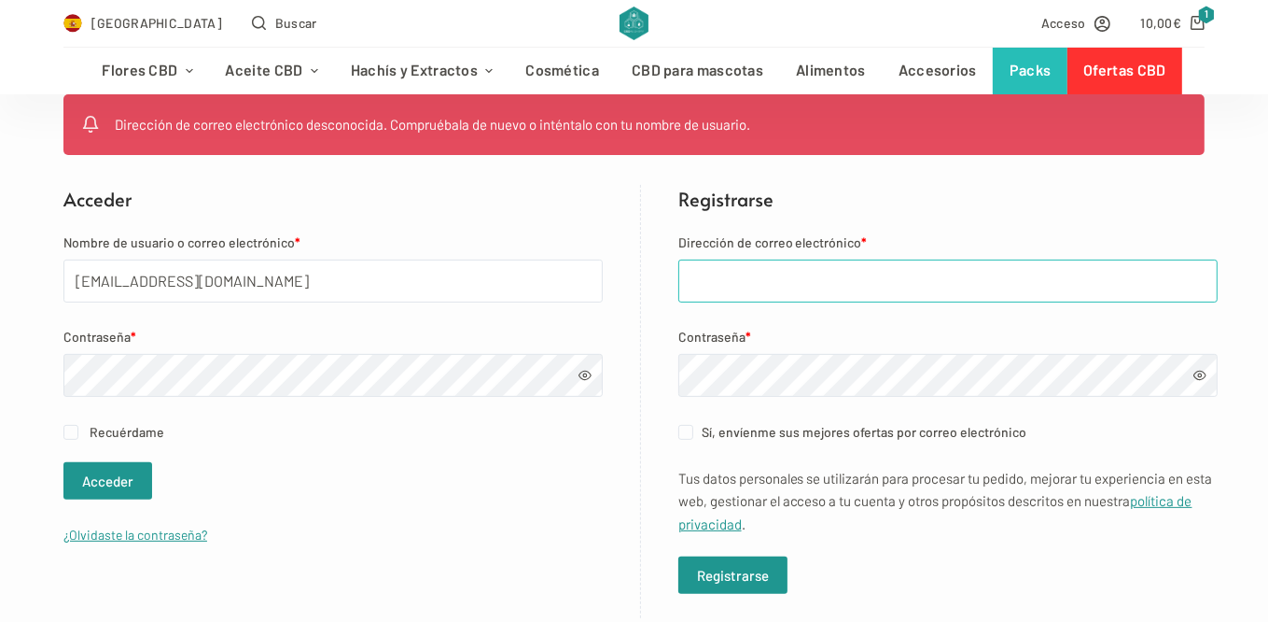
click at [819, 266] on input "Dirección de correo electrónico *" at bounding box center [948, 280] width 539 height 43
type input "erenadie@gmail.com"
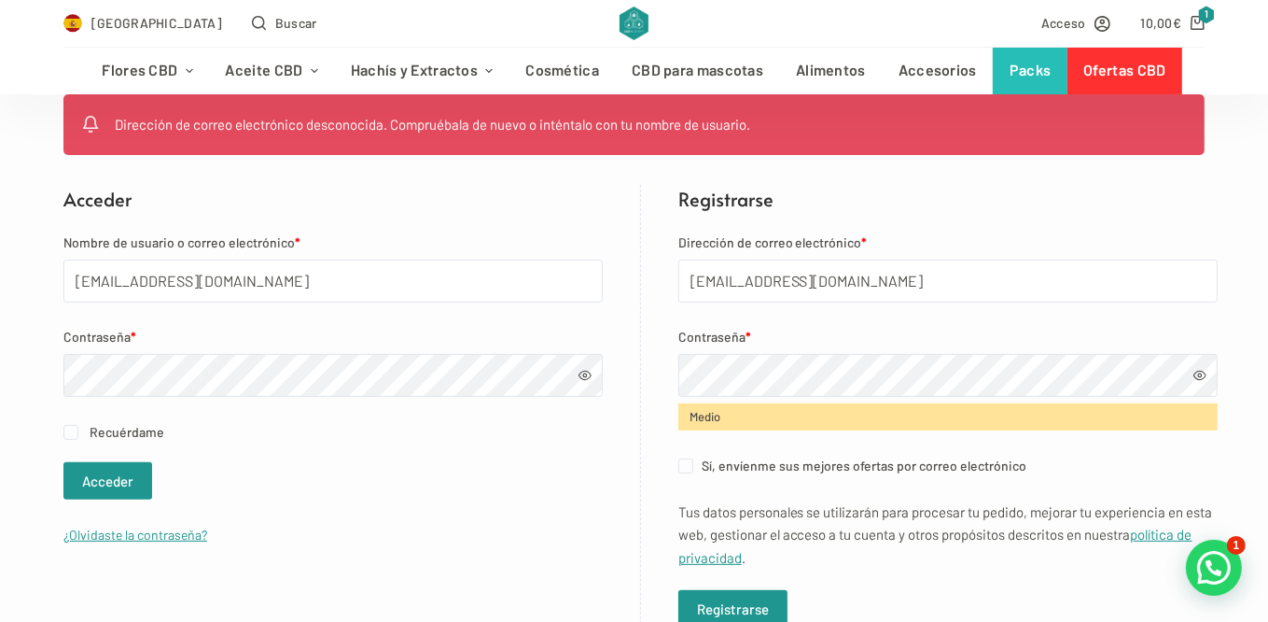
click at [1195, 370] on span at bounding box center [1200, 375] width 13 height 13
click at [747, 606] on button "Registrarse" at bounding box center [733, 608] width 109 height 37
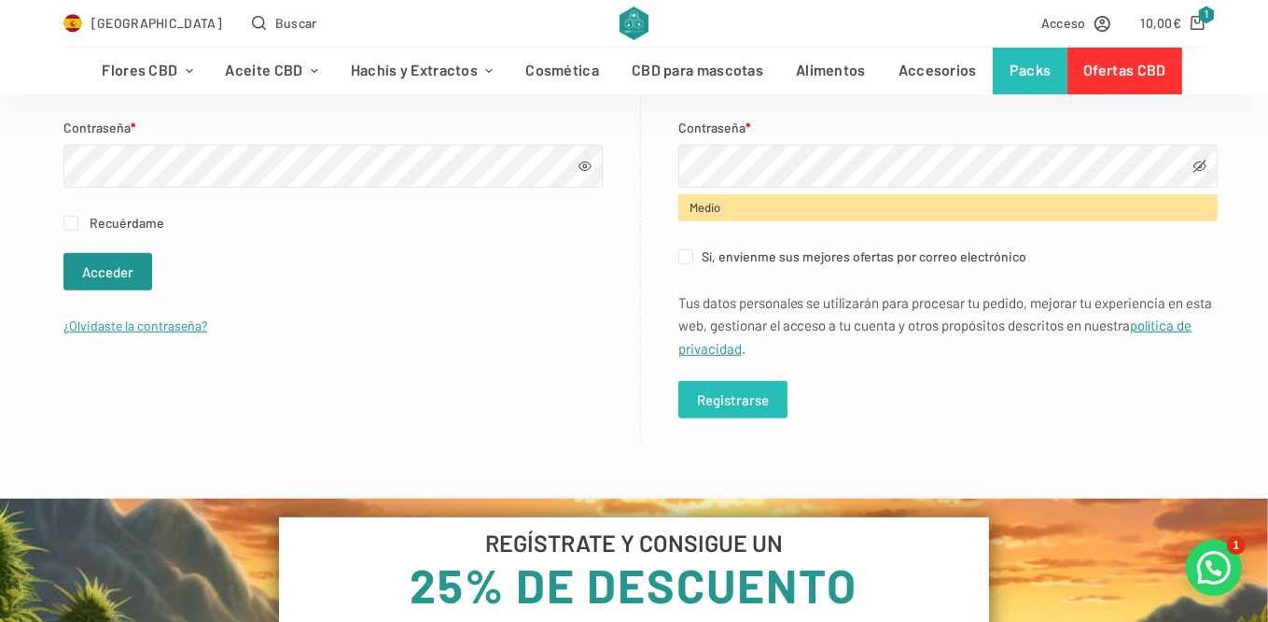
scroll to position [467, 0]
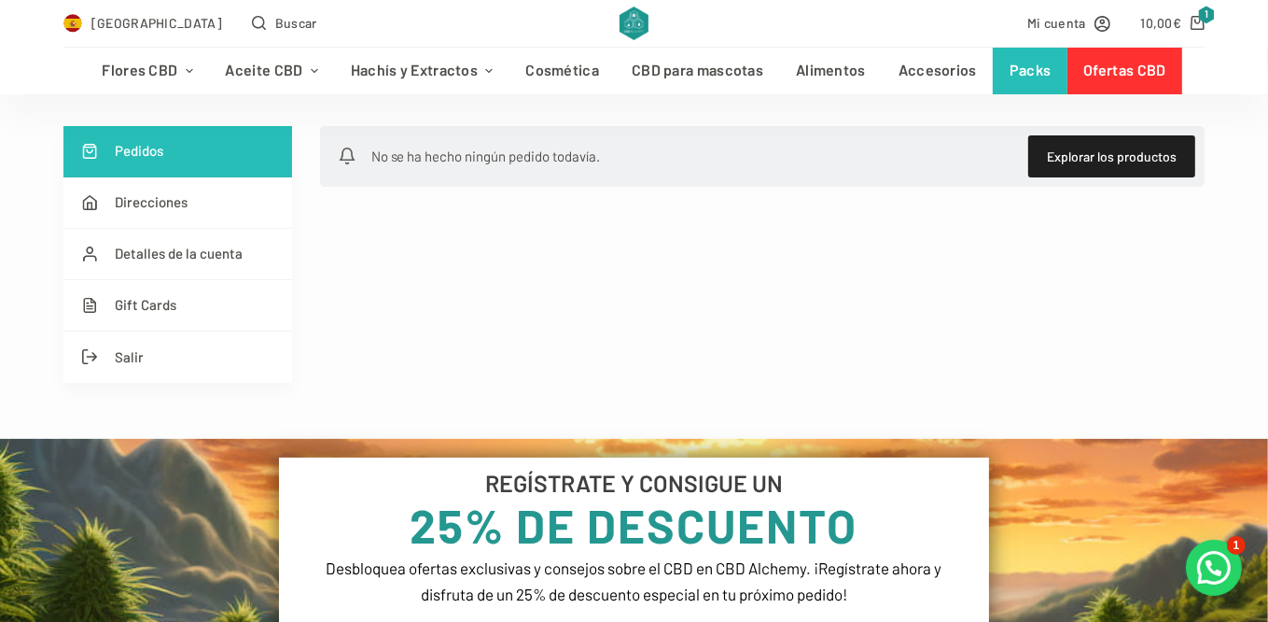
scroll to position [373, 0]
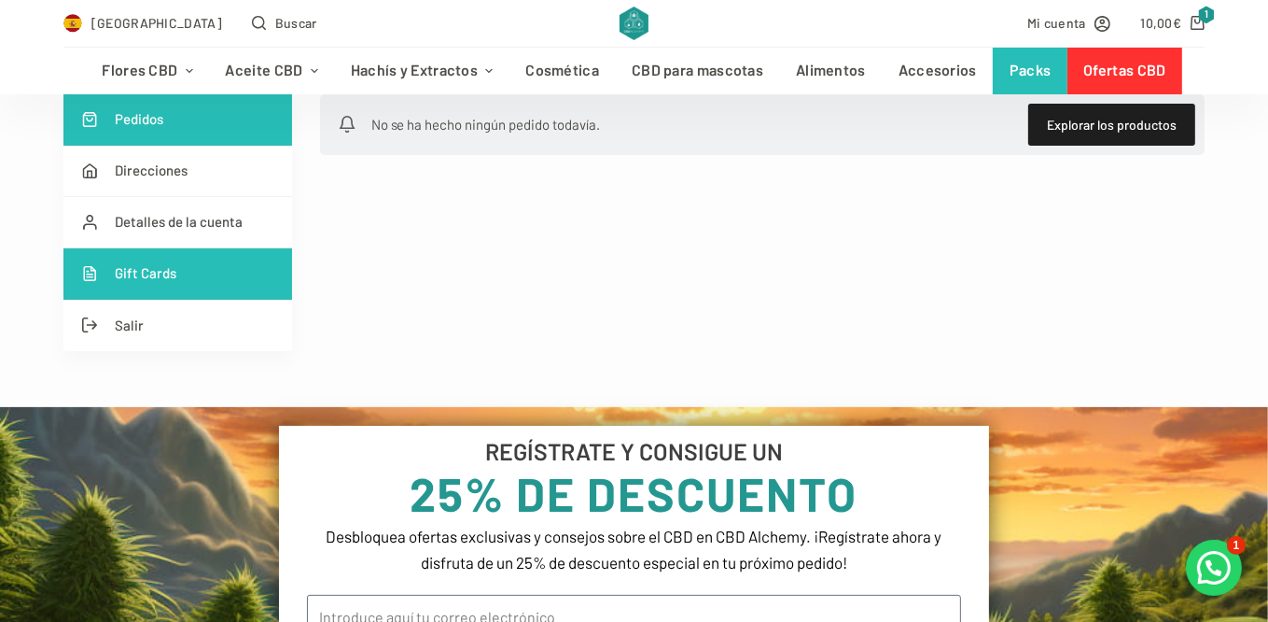
click at [194, 283] on link "Gift Cards" at bounding box center [177, 273] width 229 height 51
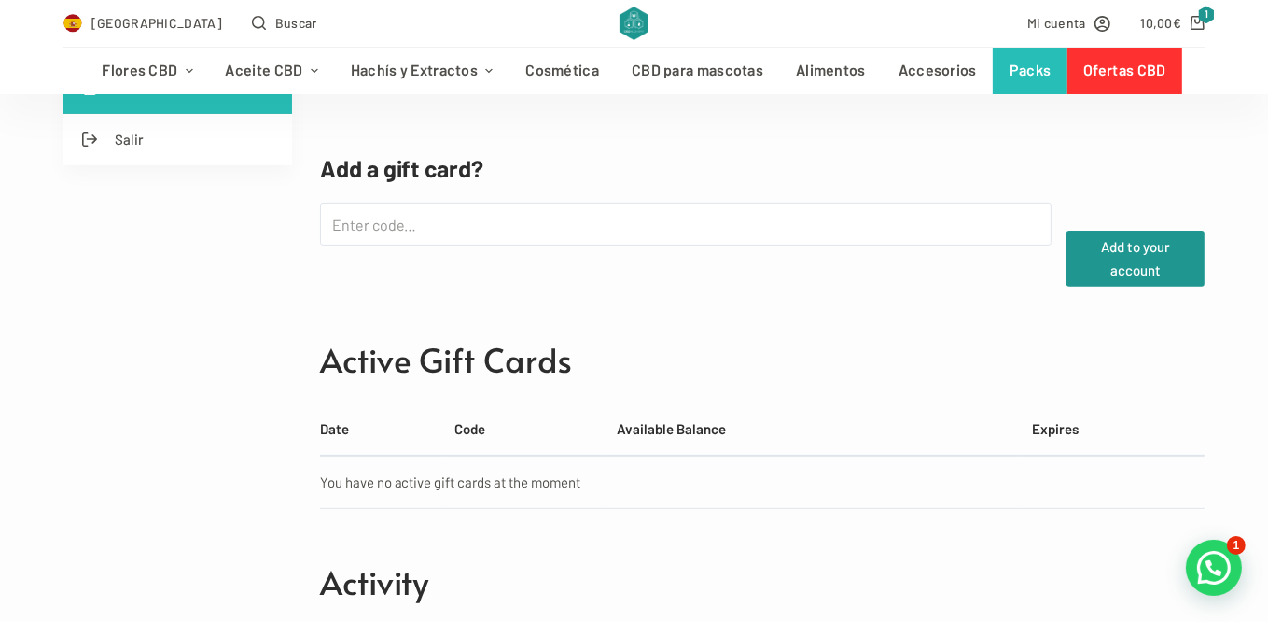
scroll to position [373, 0]
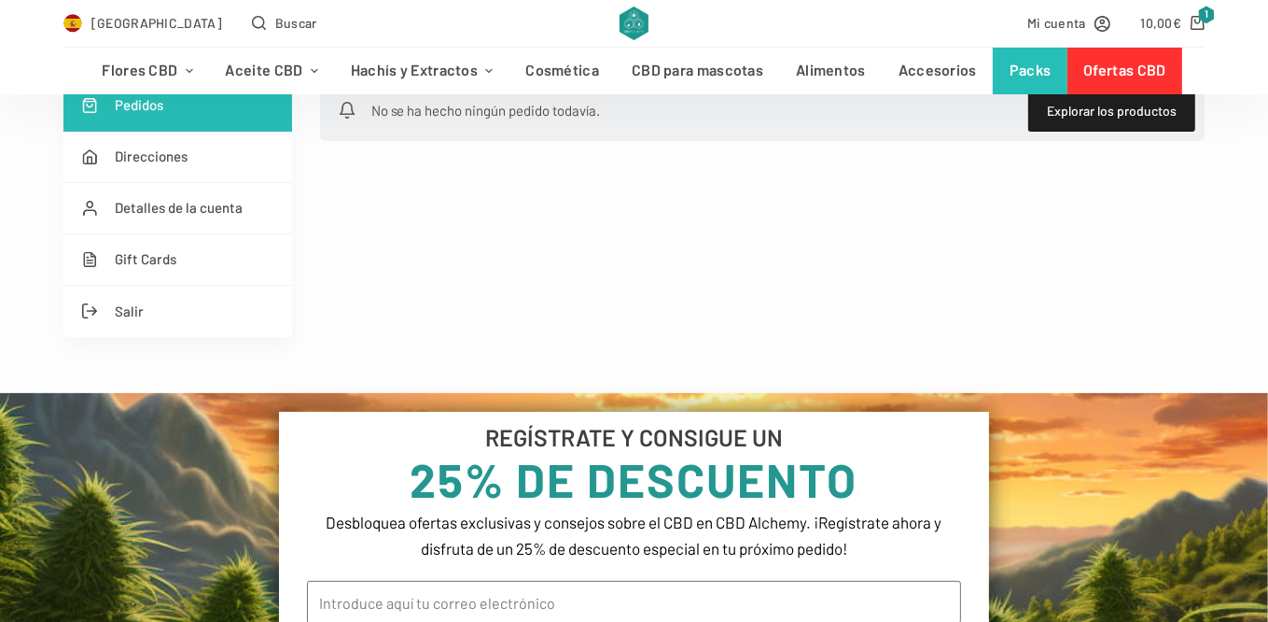
scroll to position [653, 0]
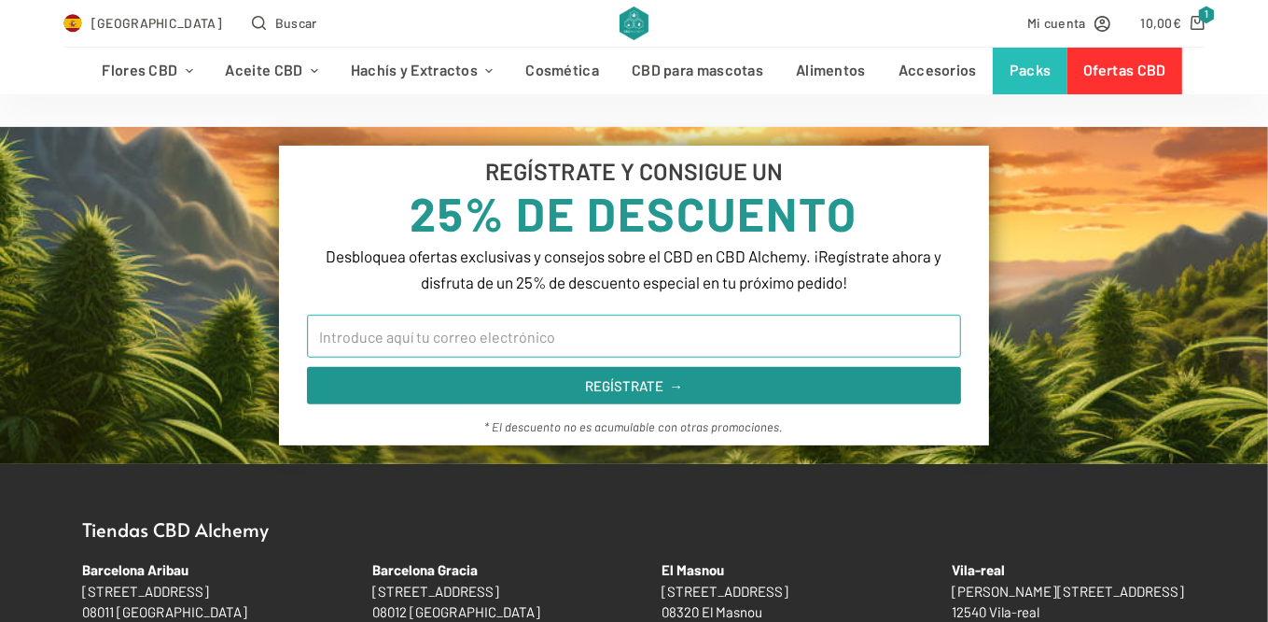
click at [661, 342] on input "Email" at bounding box center [633, 336] width 653 height 43
type input "[EMAIL_ADDRESS][DOMAIN_NAME]"
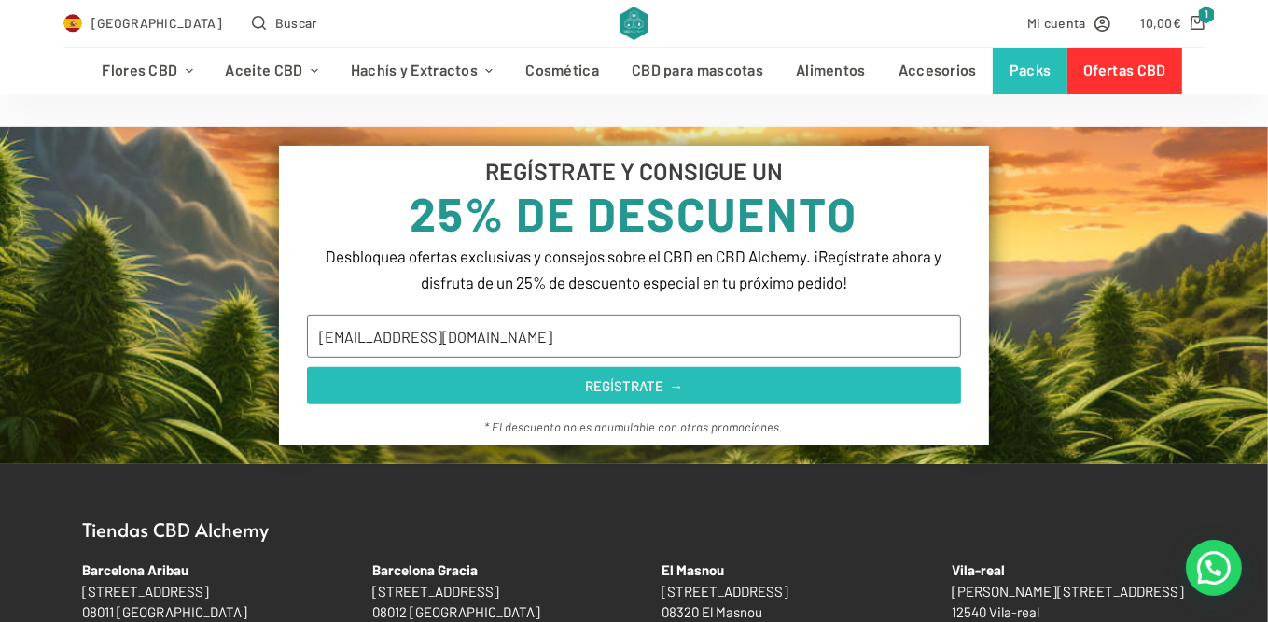
click at [521, 385] on span "REGÍSTRATE →" at bounding box center [633, 386] width 609 height 14
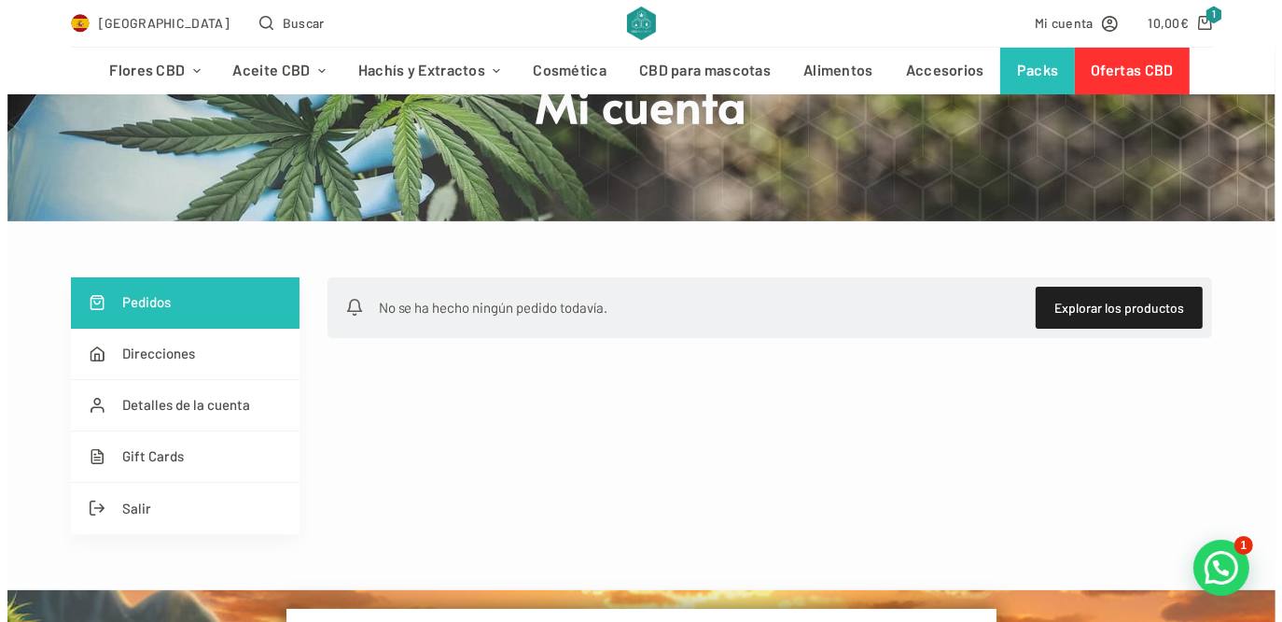
scroll to position [187, 0]
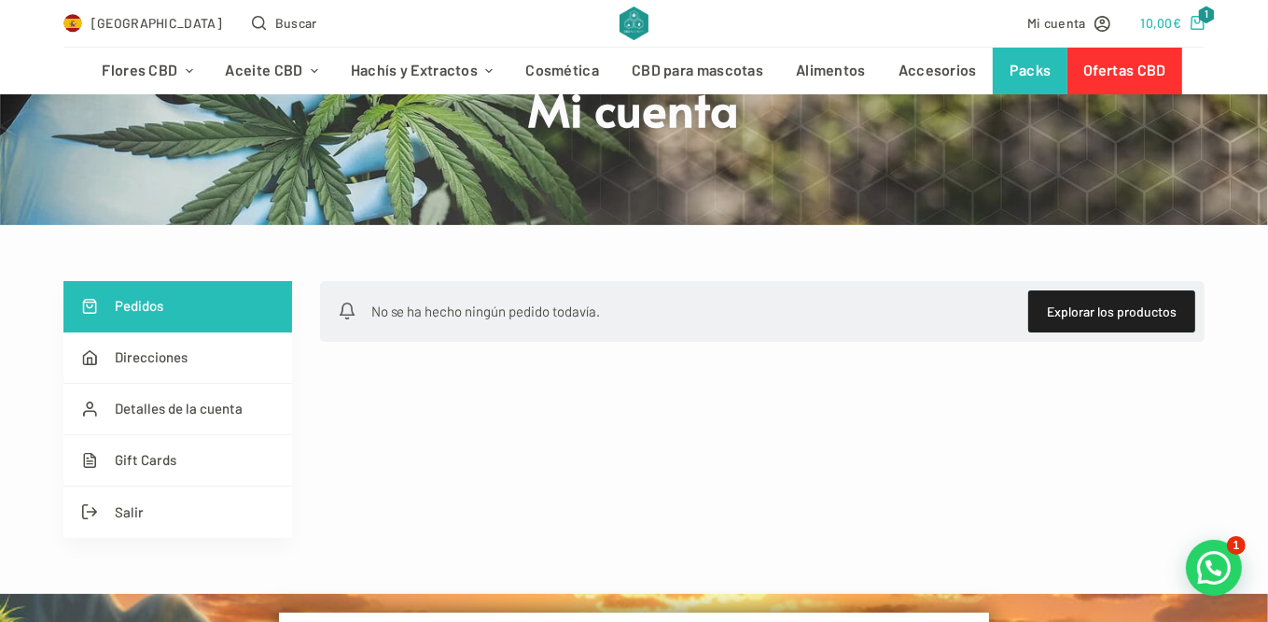
click at [1176, 24] on bdi "10,00 €" at bounding box center [1161, 23] width 41 height 16
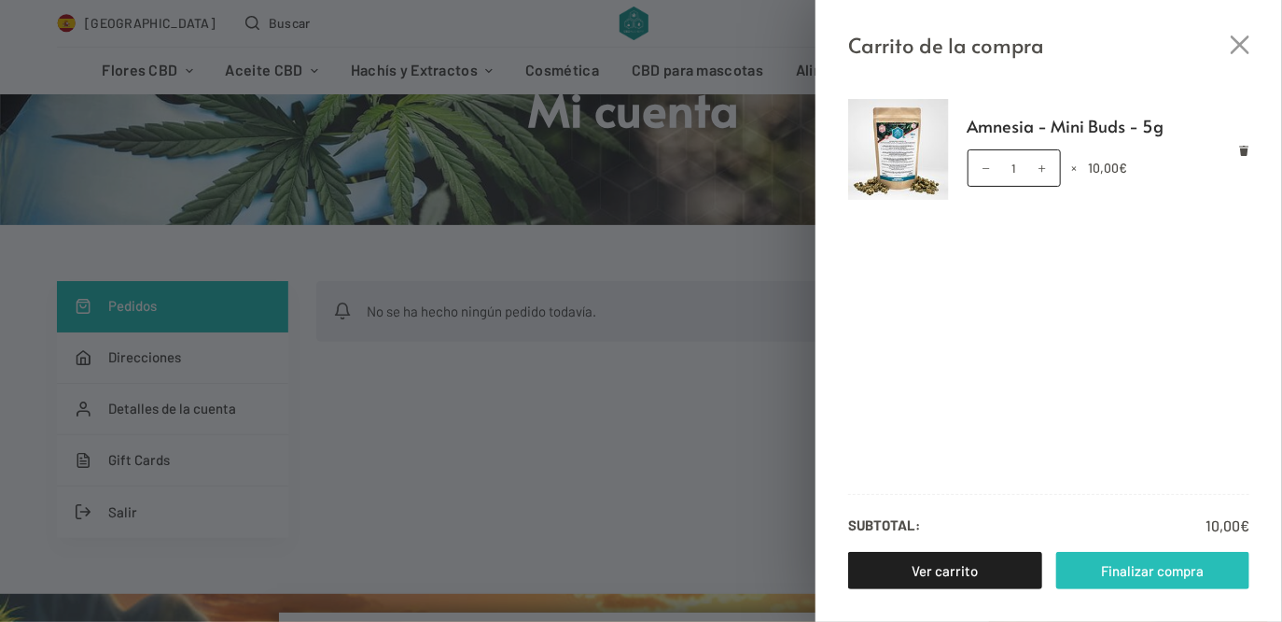
click at [1140, 577] on link "Finalizar compra" at bounding box center [1154, 570] width 194 height 37
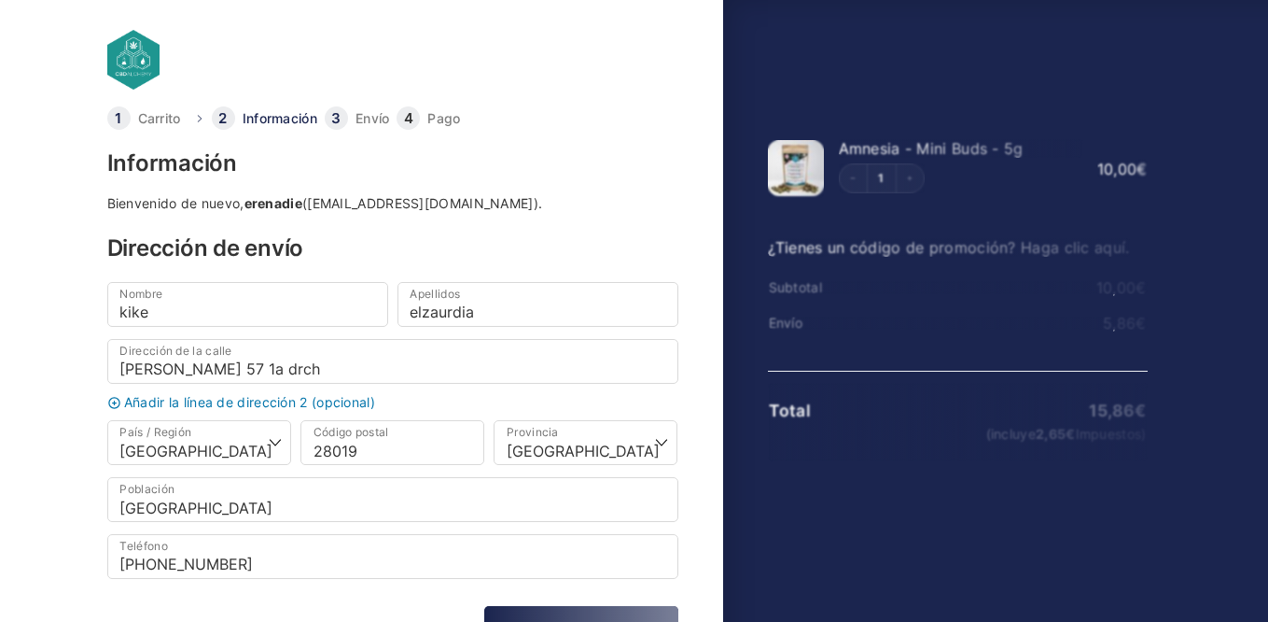
select select "B"
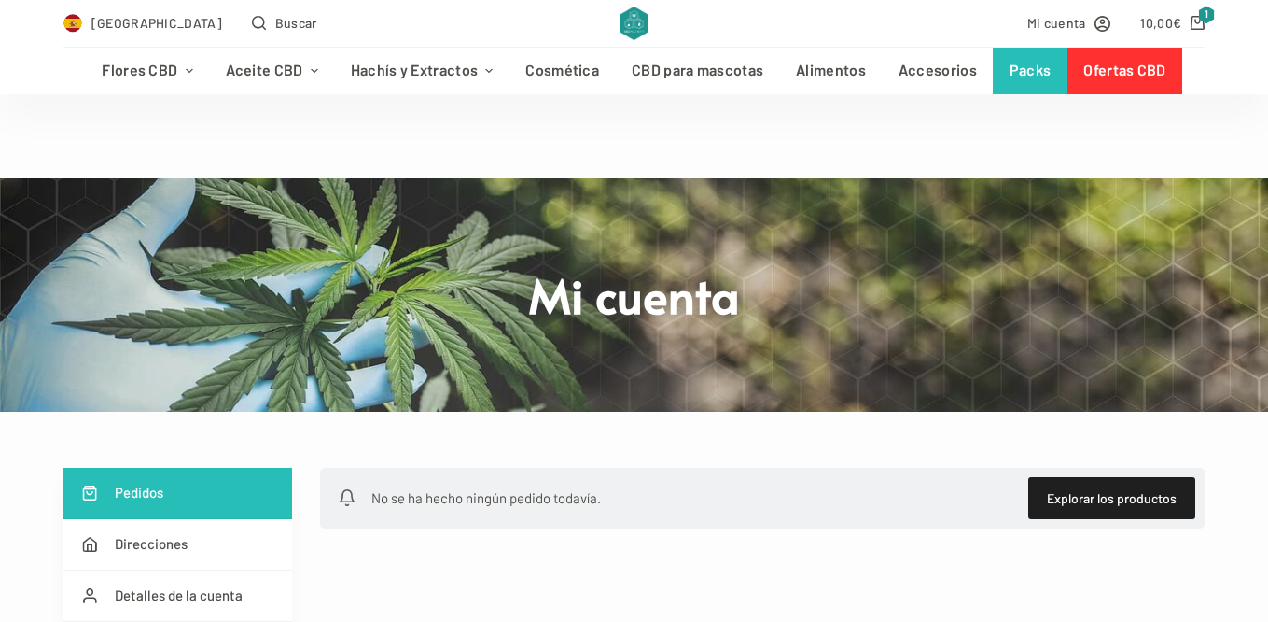
scroll to position [187, 0]
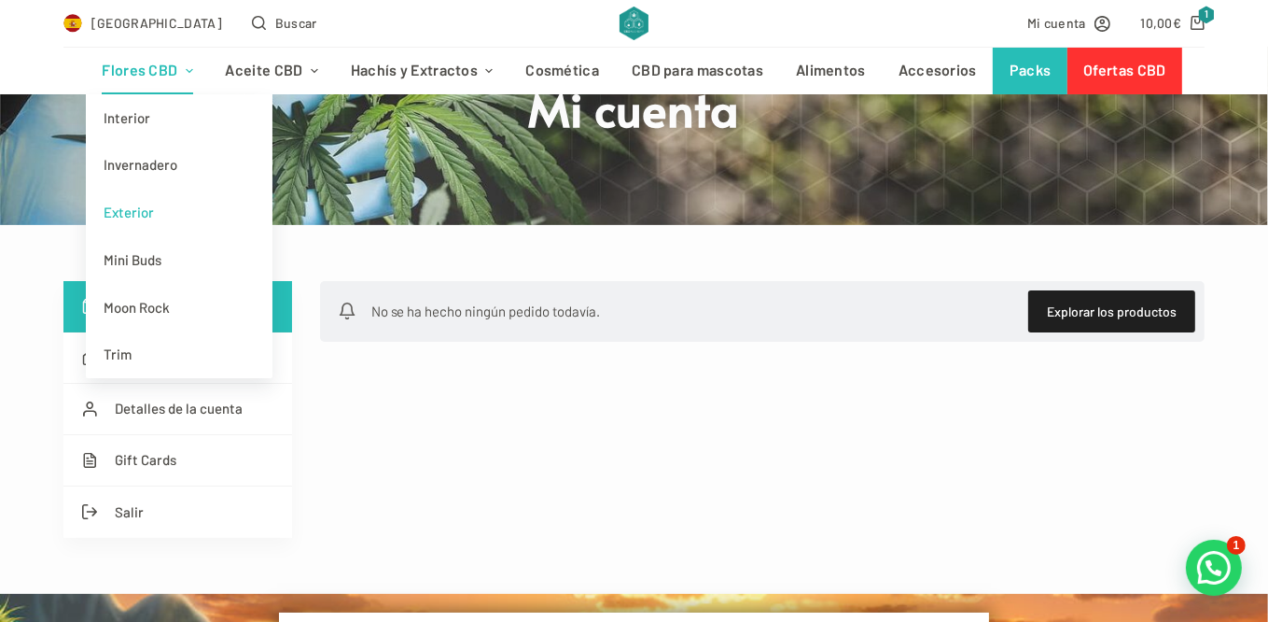
click at [150, 215] on link "Exterior" at bounding box center [179, 213] width 187 height 48
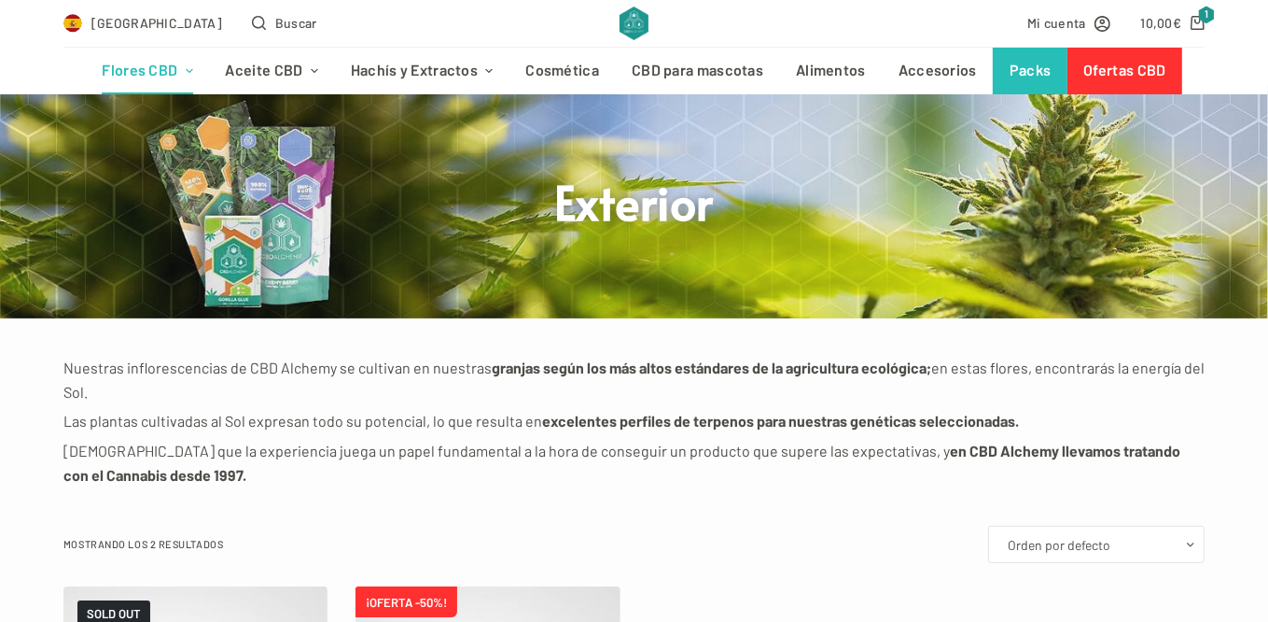
scroll to position [560, 0]
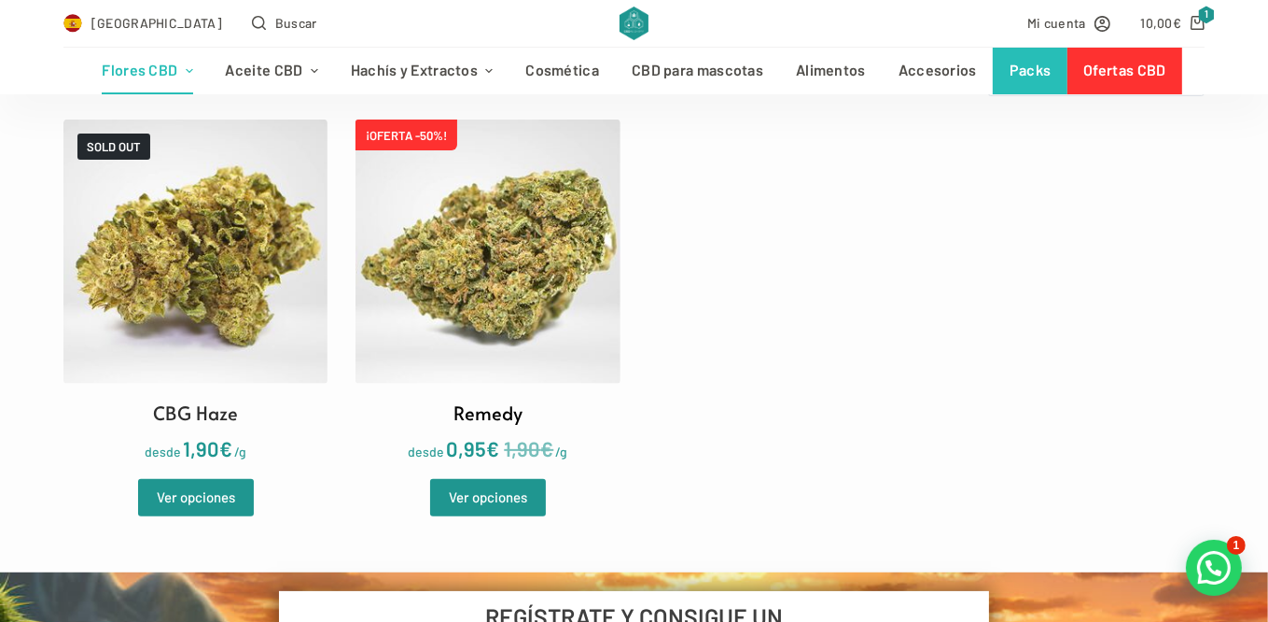
click at [467, 244] on img at bounding box center [488, 251] width 264 height 264
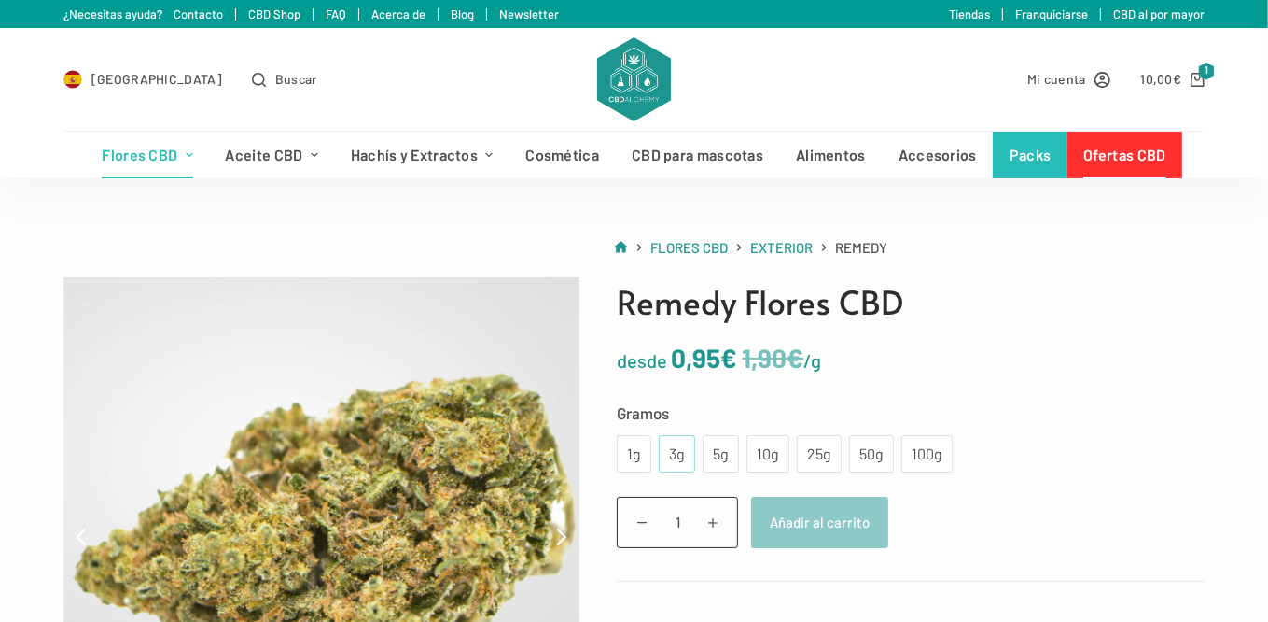
click at [672, 458] on div "3g" at bounding box center [677, 453] width 14 height 24
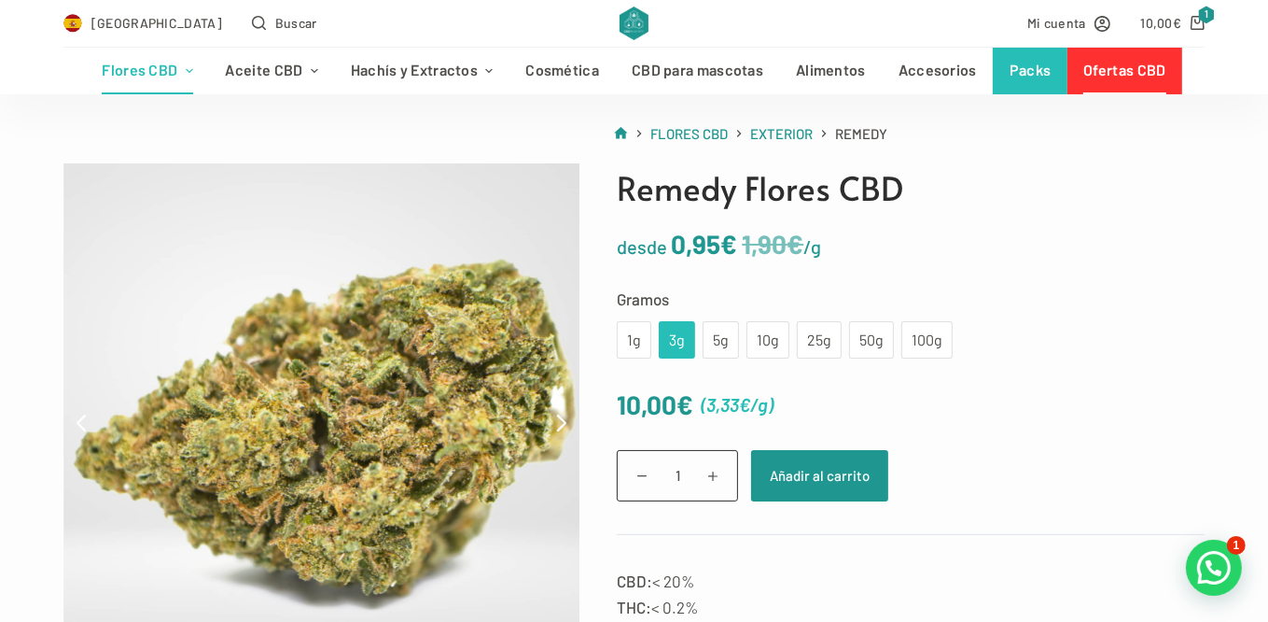
scroll to position [187, 0]
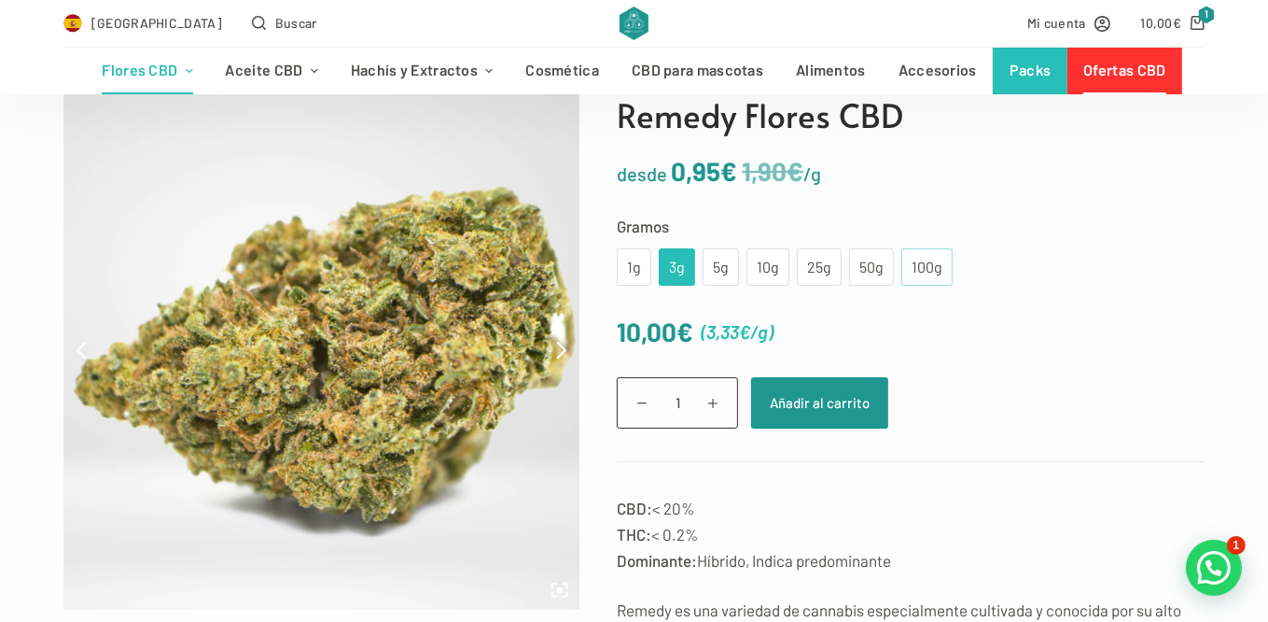
click at [928, 265] on div "100g" at bounding box center [927, 267] width 29 height 24
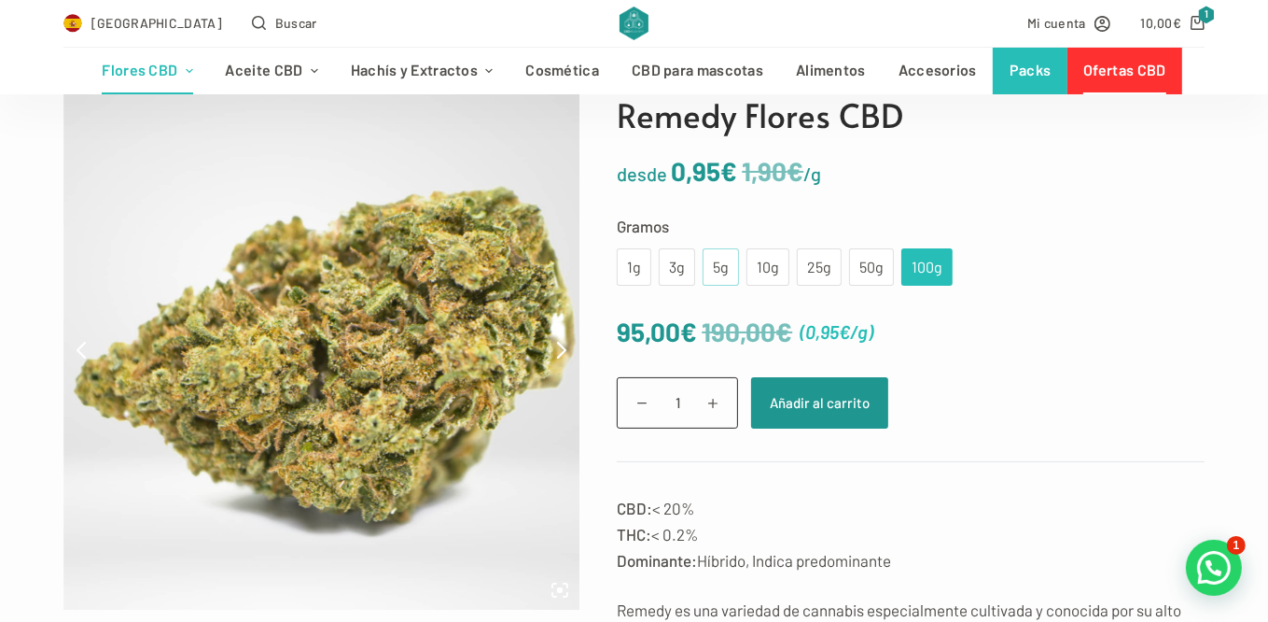
click at [724, 270] on div "5g" at bounding box center [721, 266] width 36 height 37
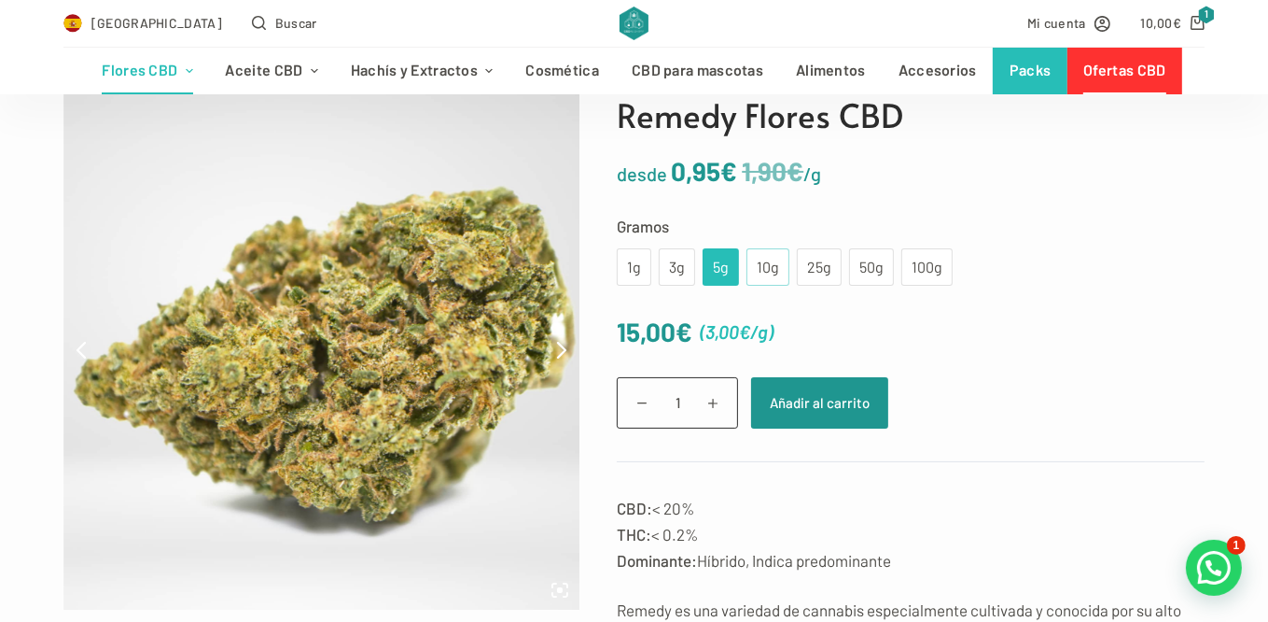
click at [765, 268] on div "10g" at bounding box center [768, 267] width 21 height 24
click at [716, 272] on div "5g" at bounding box center [721, 267] width 14 height 24
click at [813, 412] on button "Añadir al carrito" at bounding box center [819, 402] width 137 height 51
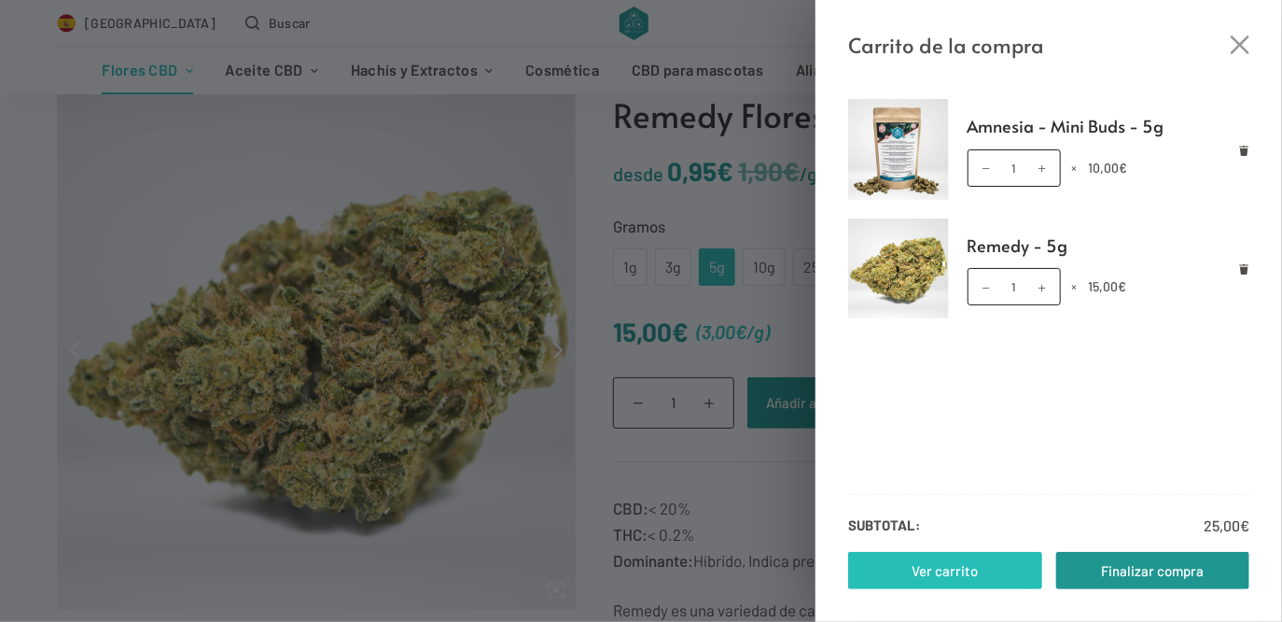
click at [987, 578] on link "Ver carrito" at bounding box center [945, 570] width 194 height 37
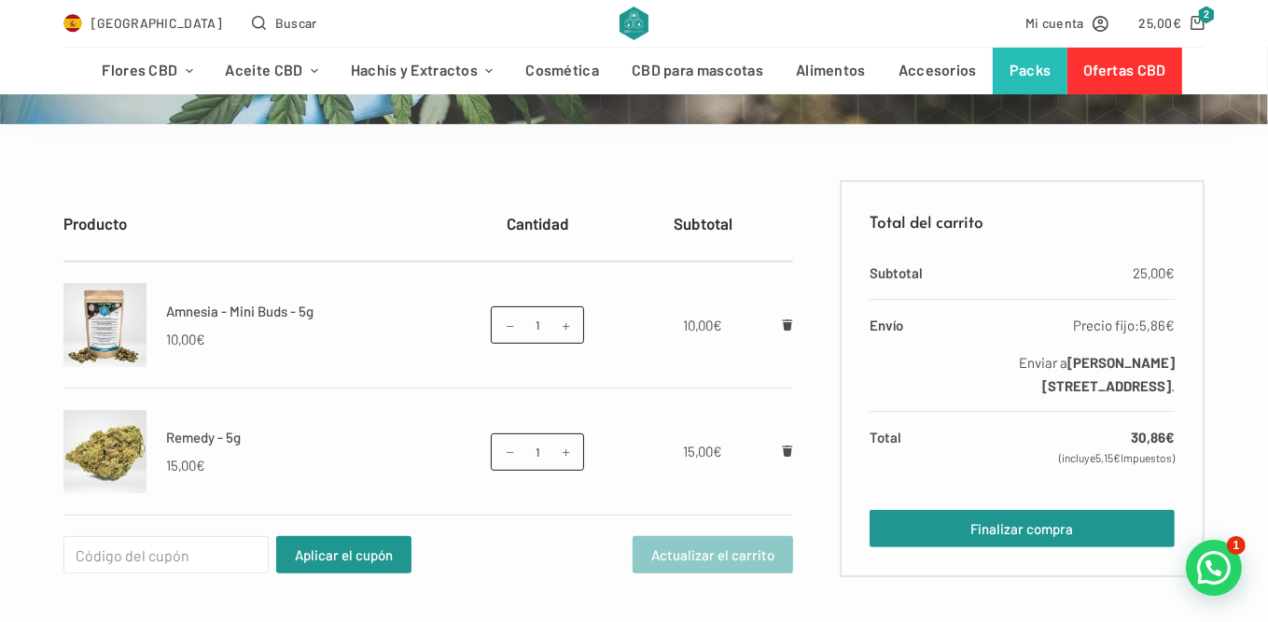
scroll to position [467, 0]
